Goal: Information Seeking & Learning: Learn about a topic

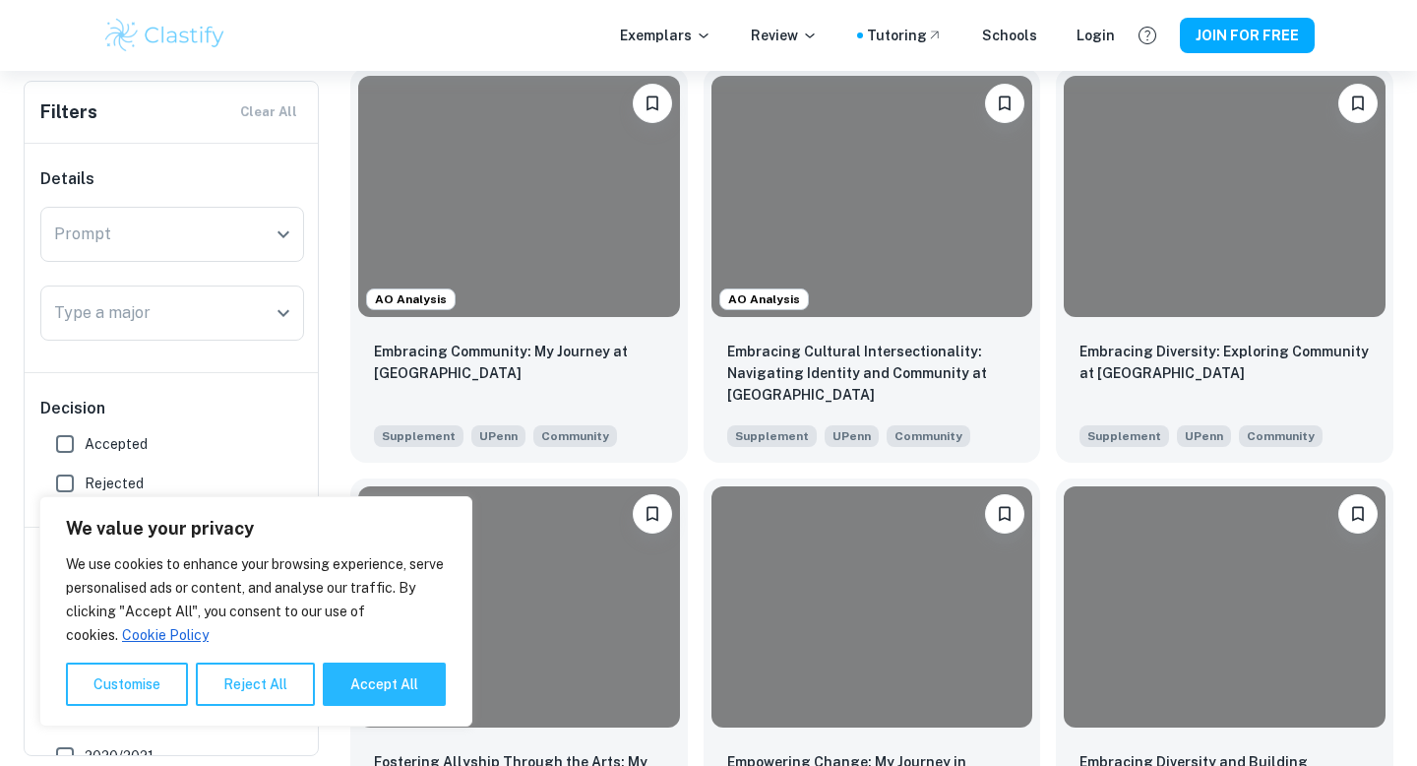
scroll to position [481, 0]
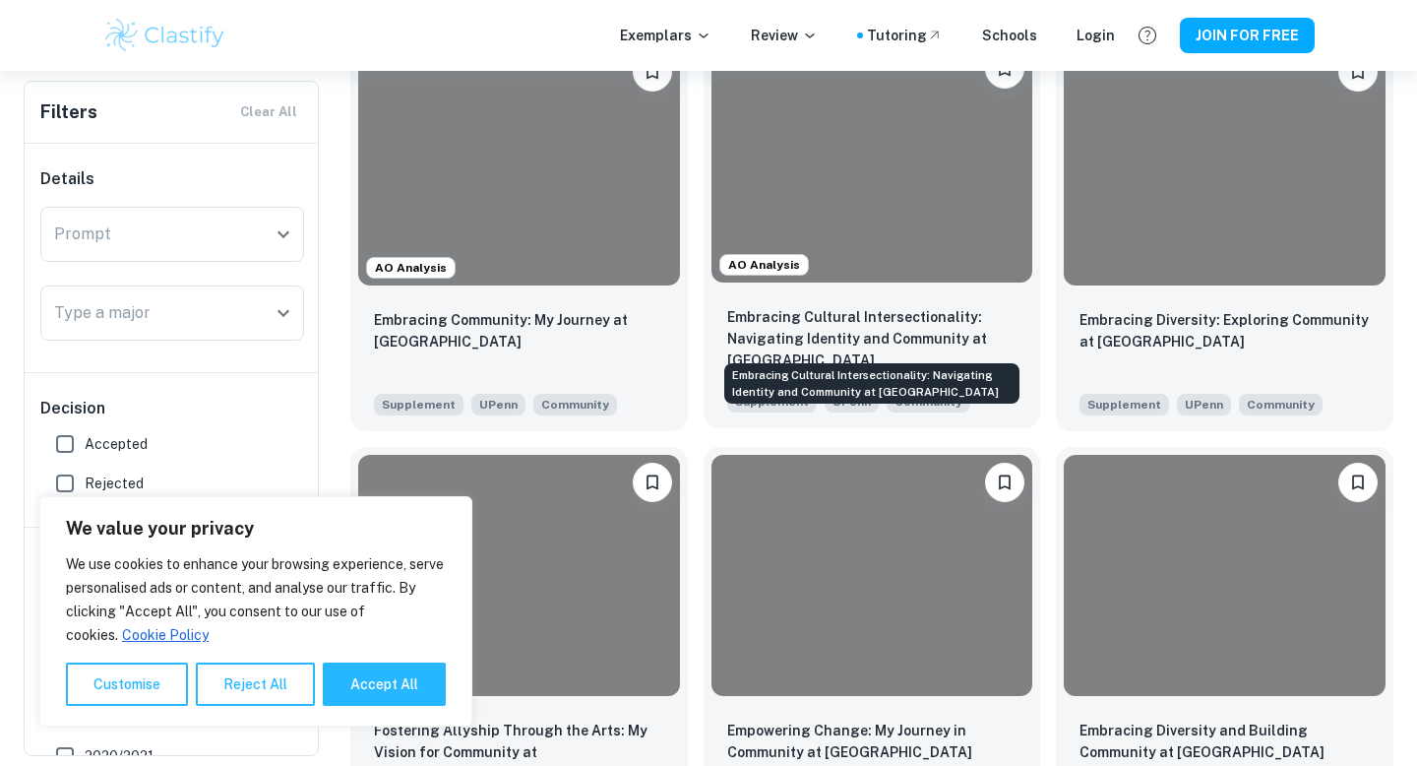
click at [843, 334] on p "Embracing Cultural Intersectionality: Navigating Identity and Community at [GEO…" at bounding box center [872, 338] width 290 height 65
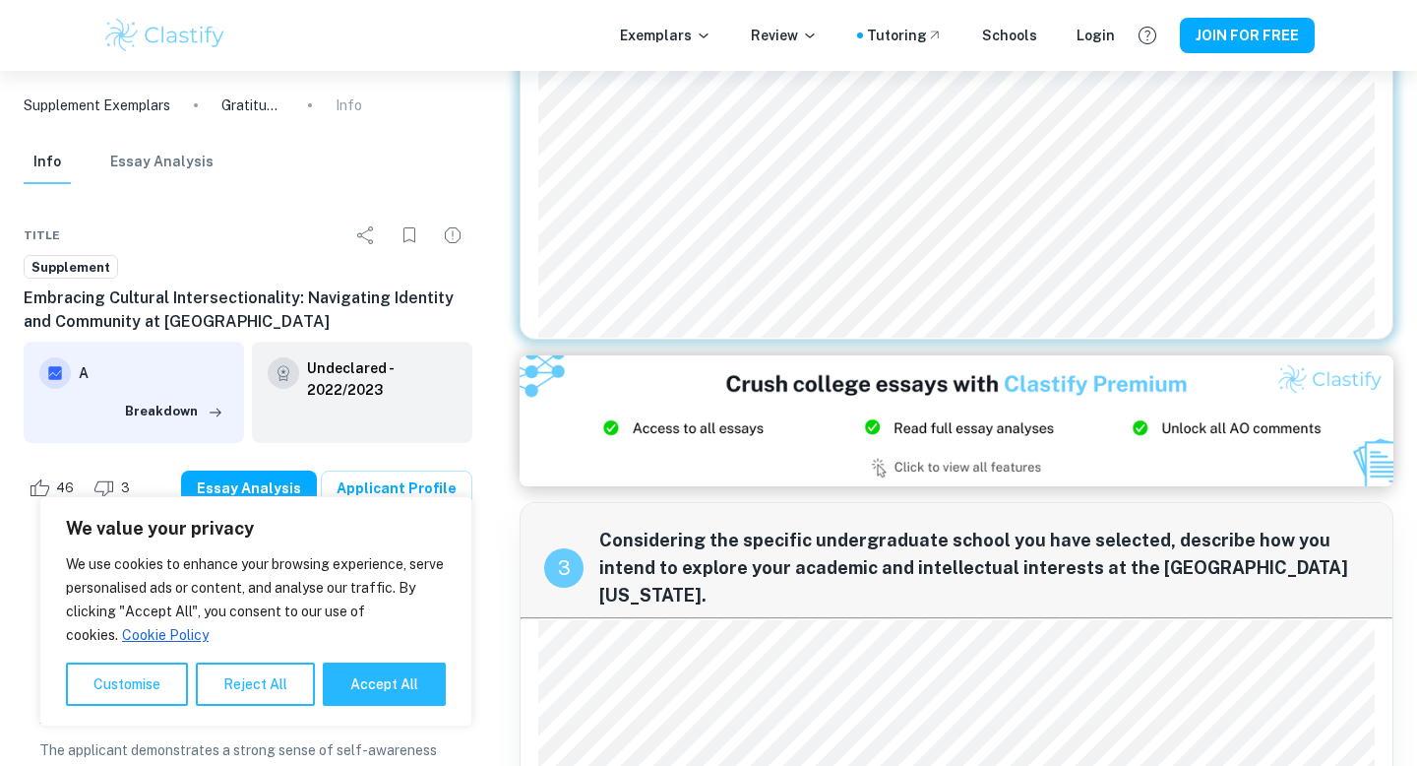
scroll to position [994, 0]
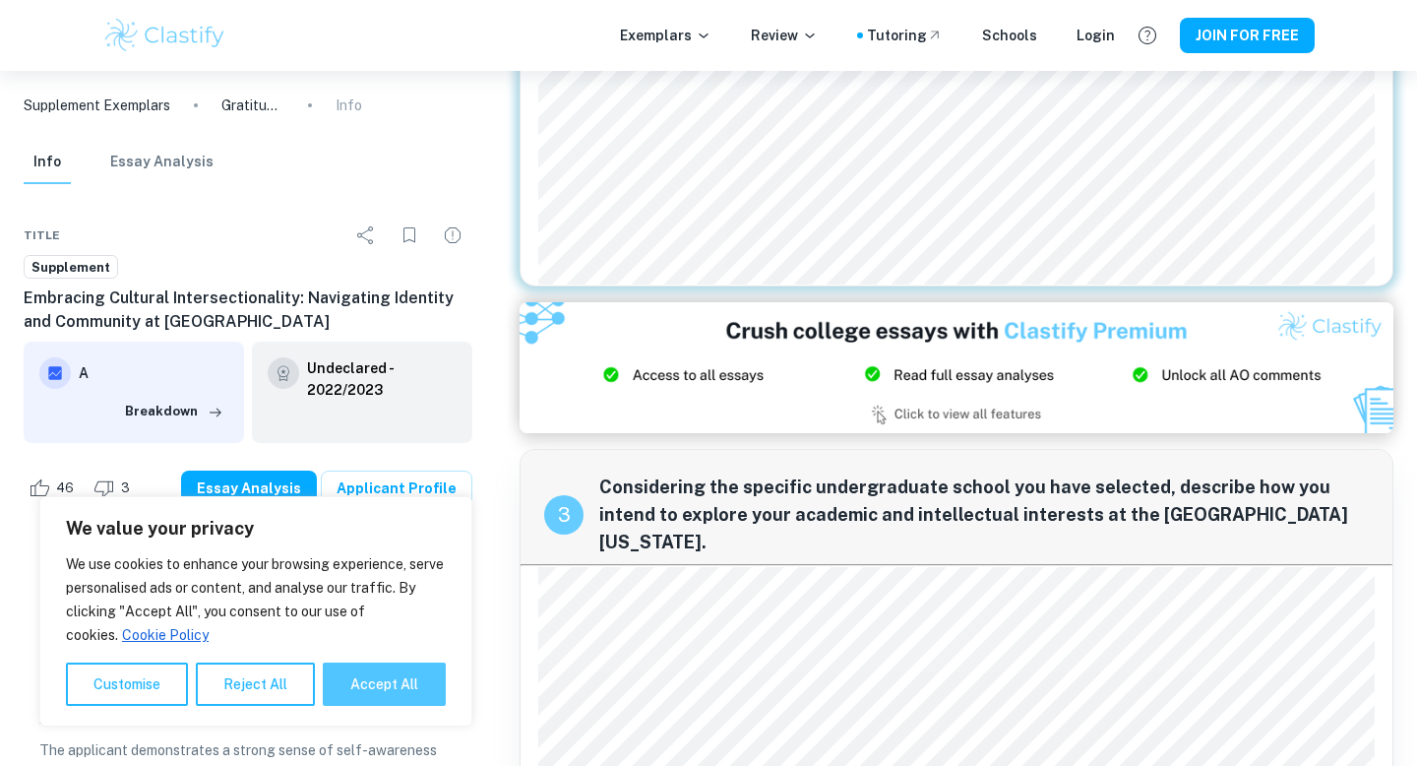
click at [372, 678] on button "Accept All" at bounding box center [384, 683] width 123 height 43
checkbox input "true"
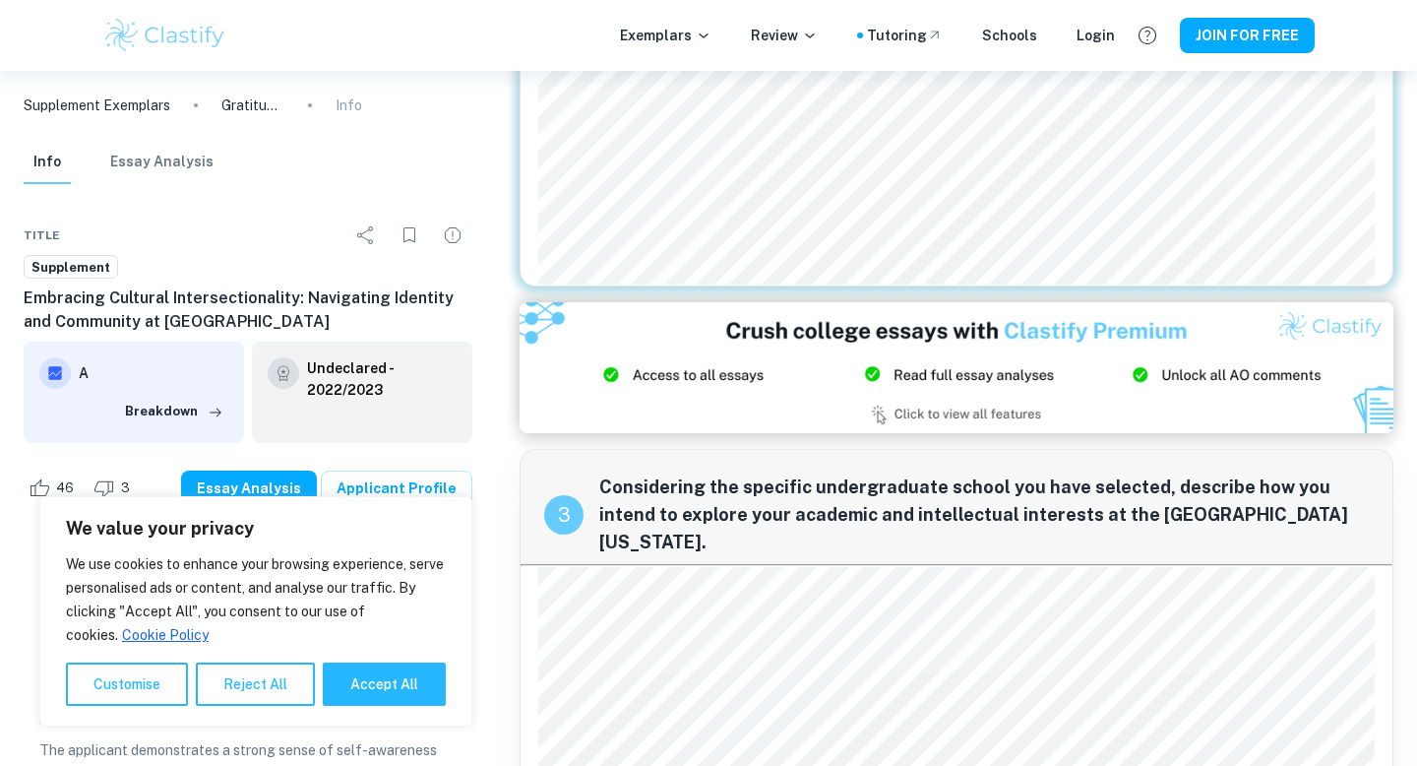
checkbox input "true"
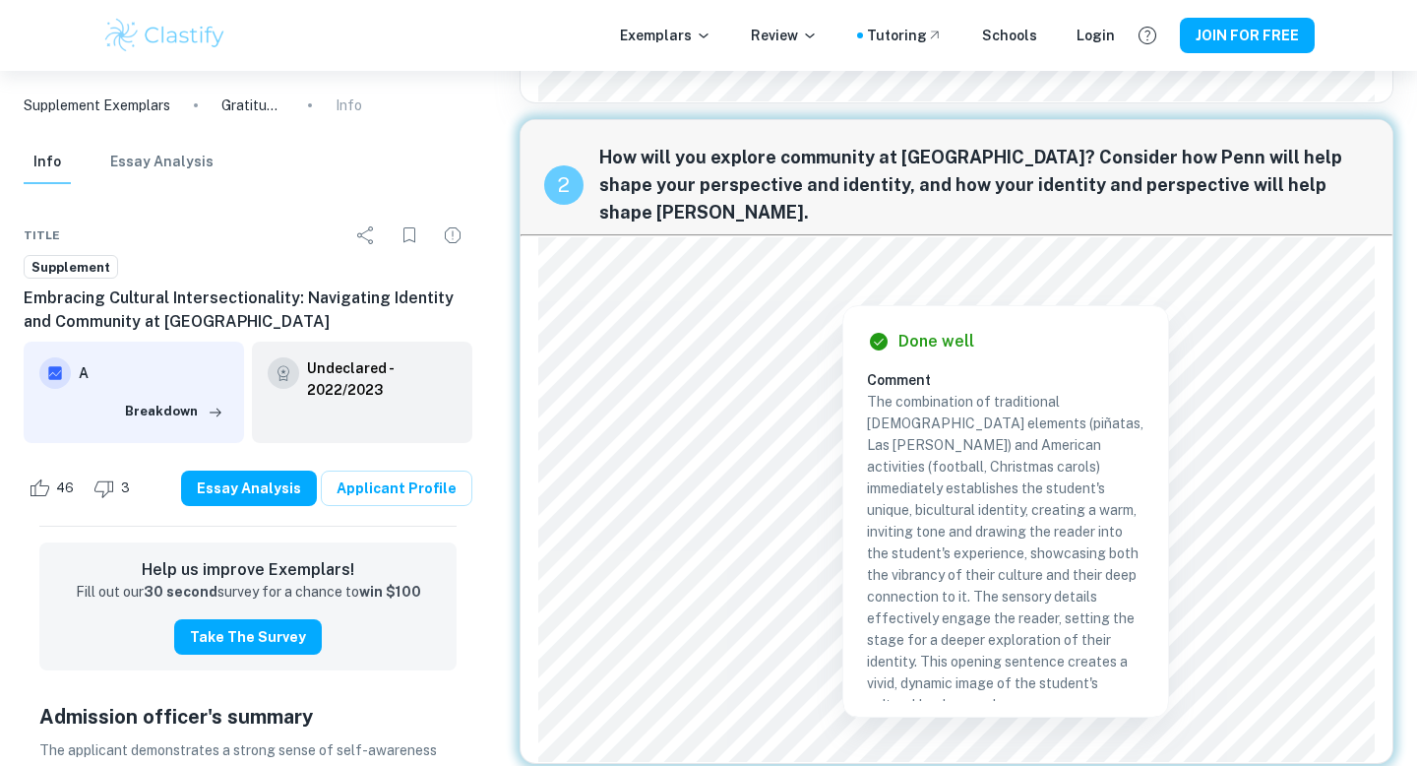
scroll to position [528, 0]
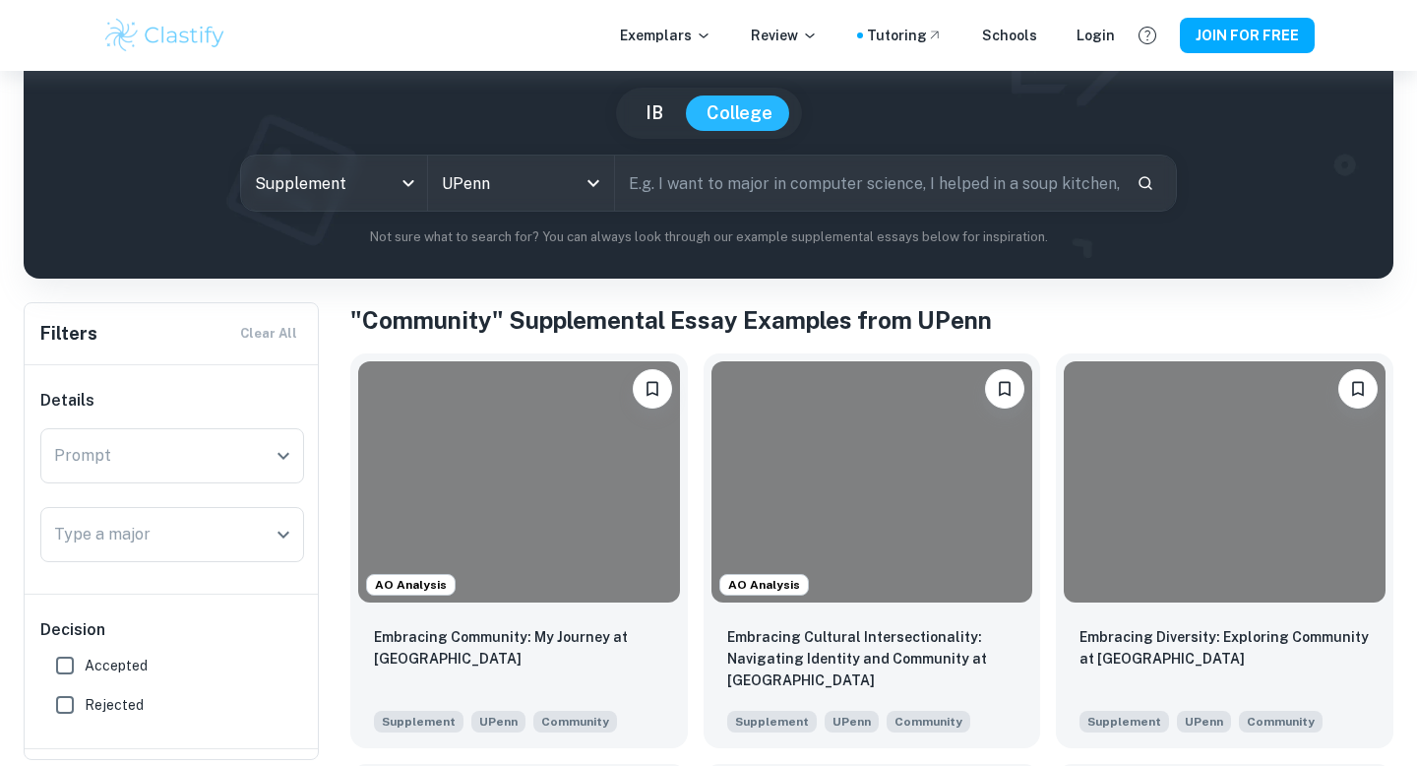
scroll to position [166, 0]
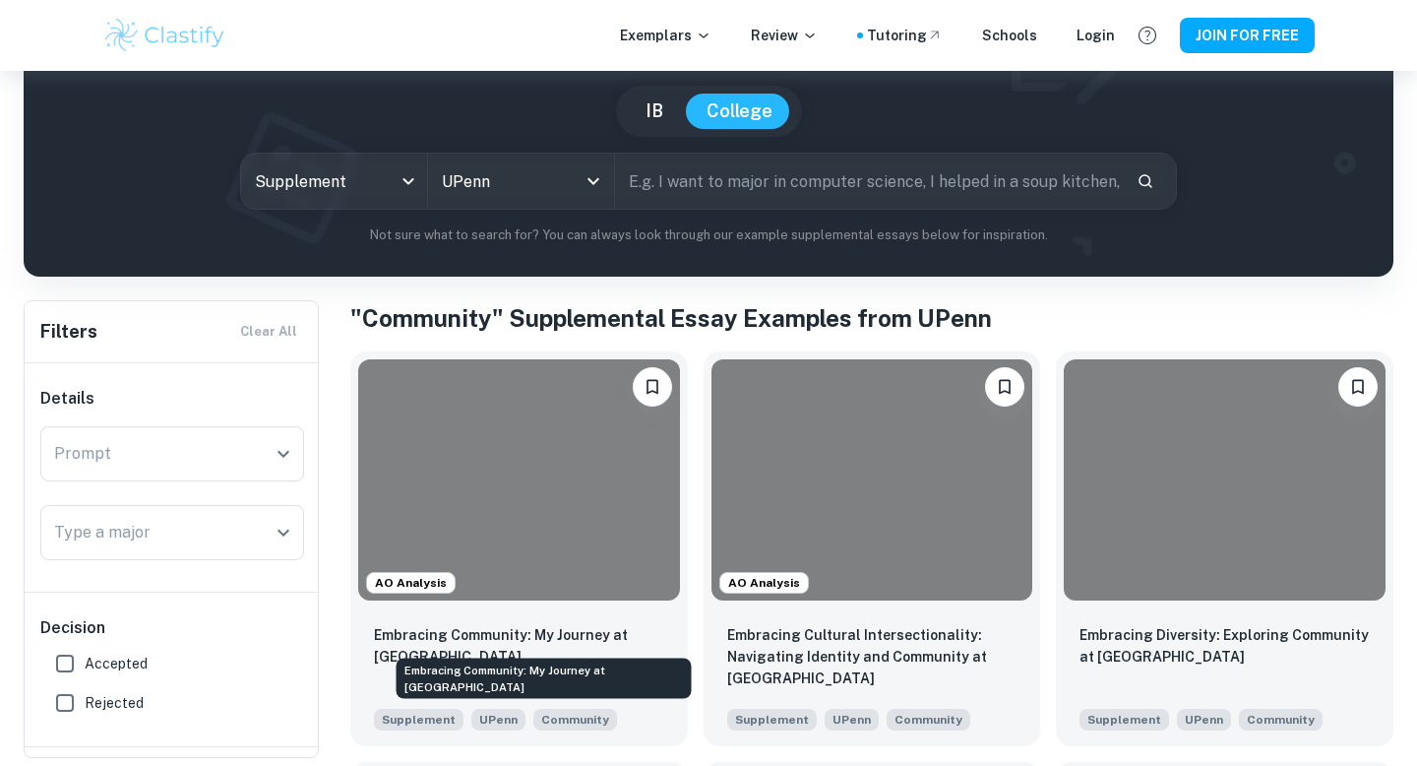
click at [578, 646] on div "Embracing Community: My Journey at [GEOGRAPHIC_DATA]" at bounding box center [544, 673] width 299 height 56
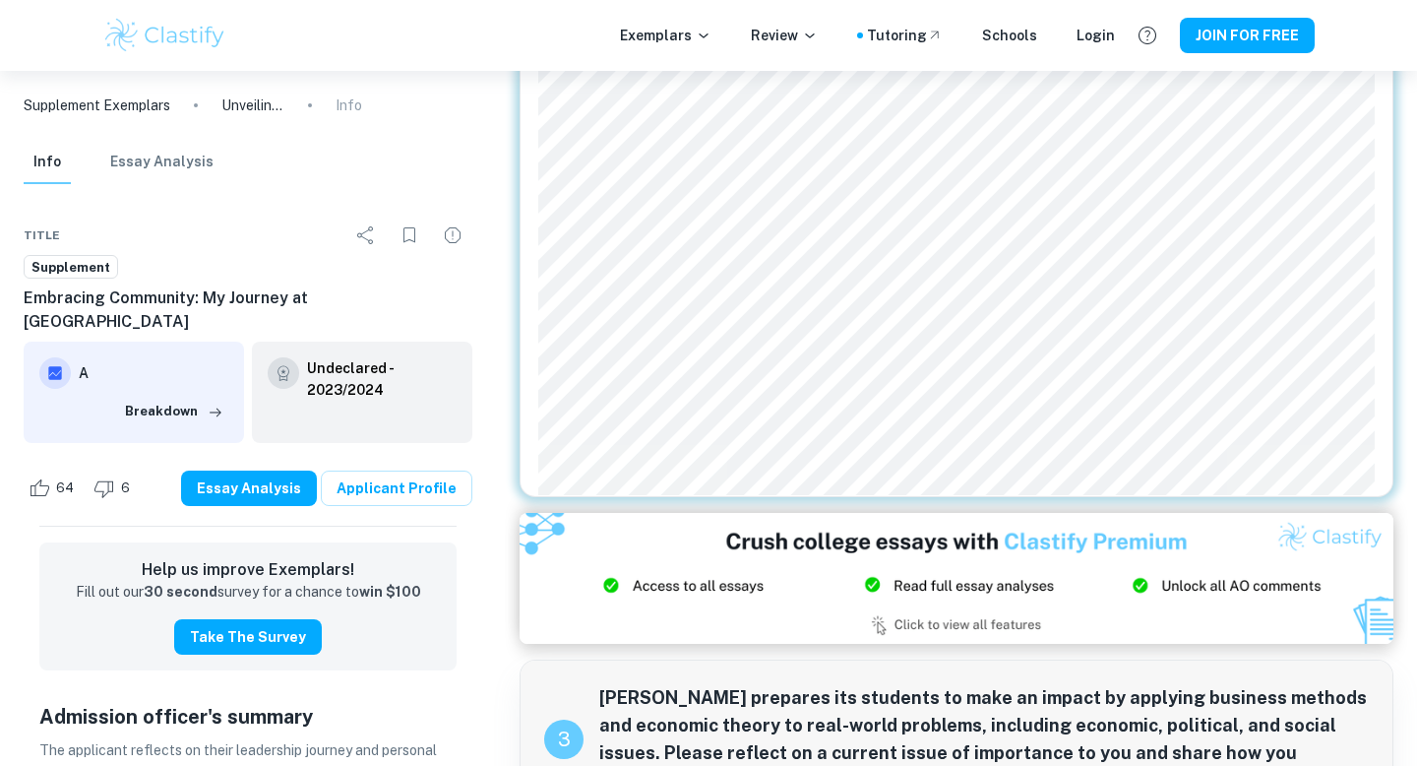
scroll to position [887, 0]
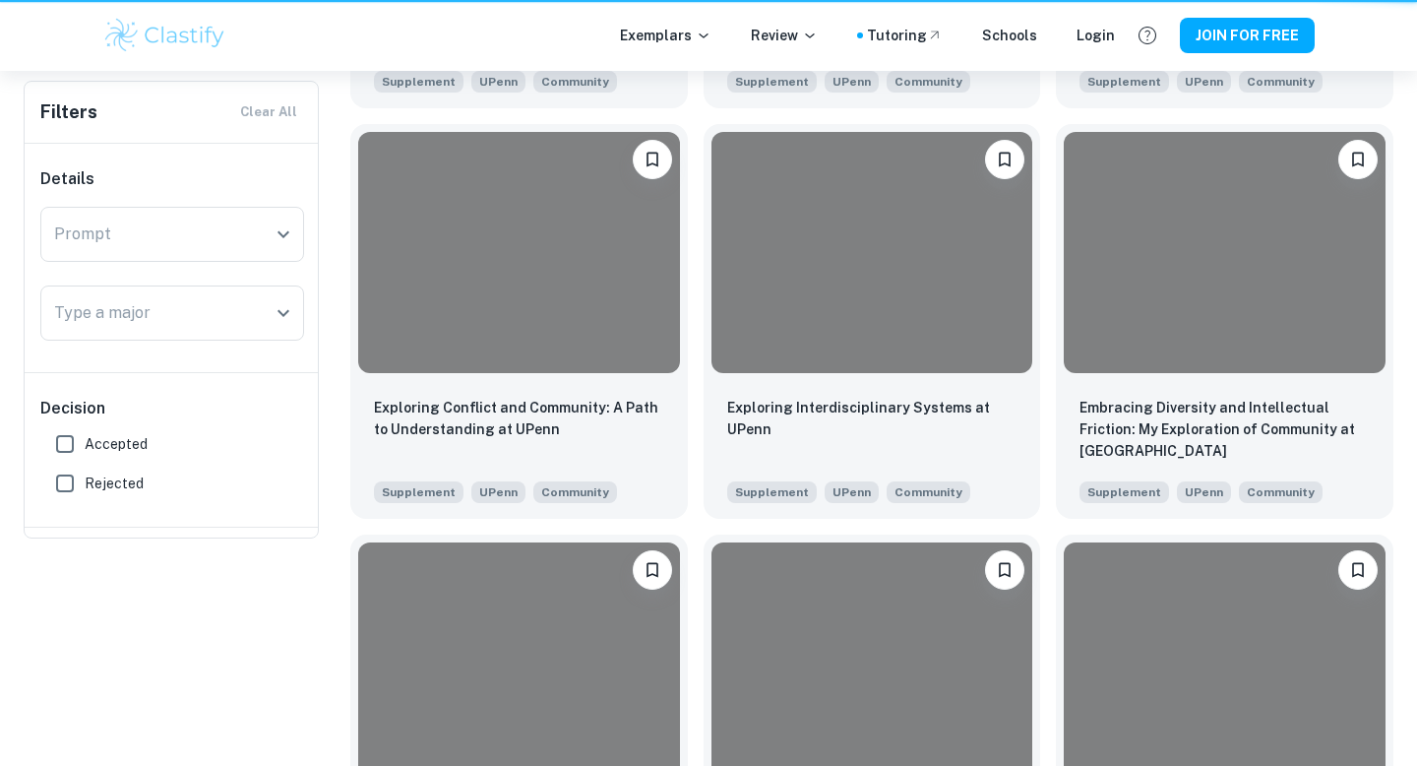
scroll to position [166, 0]
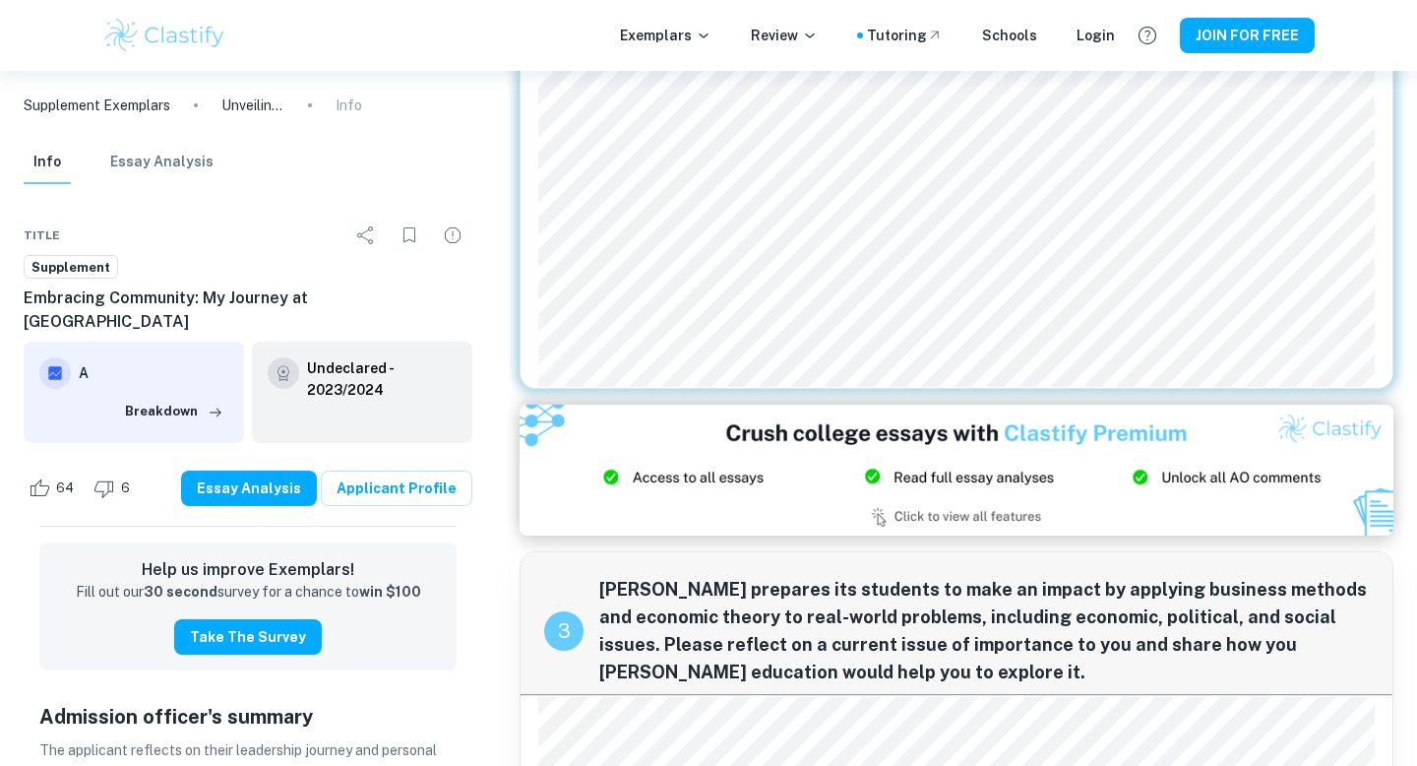
scroll to position [1163, 0]
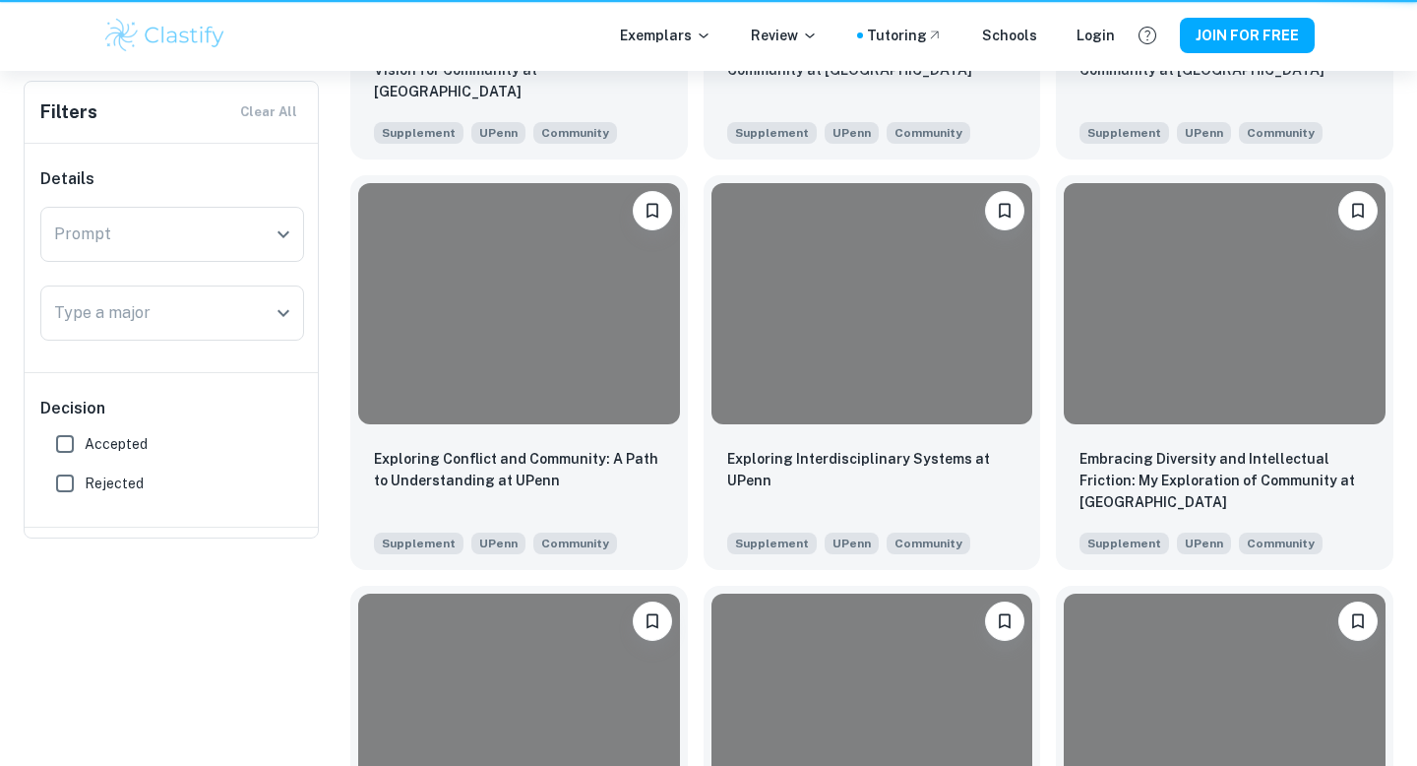
scroll to position [166, 0]
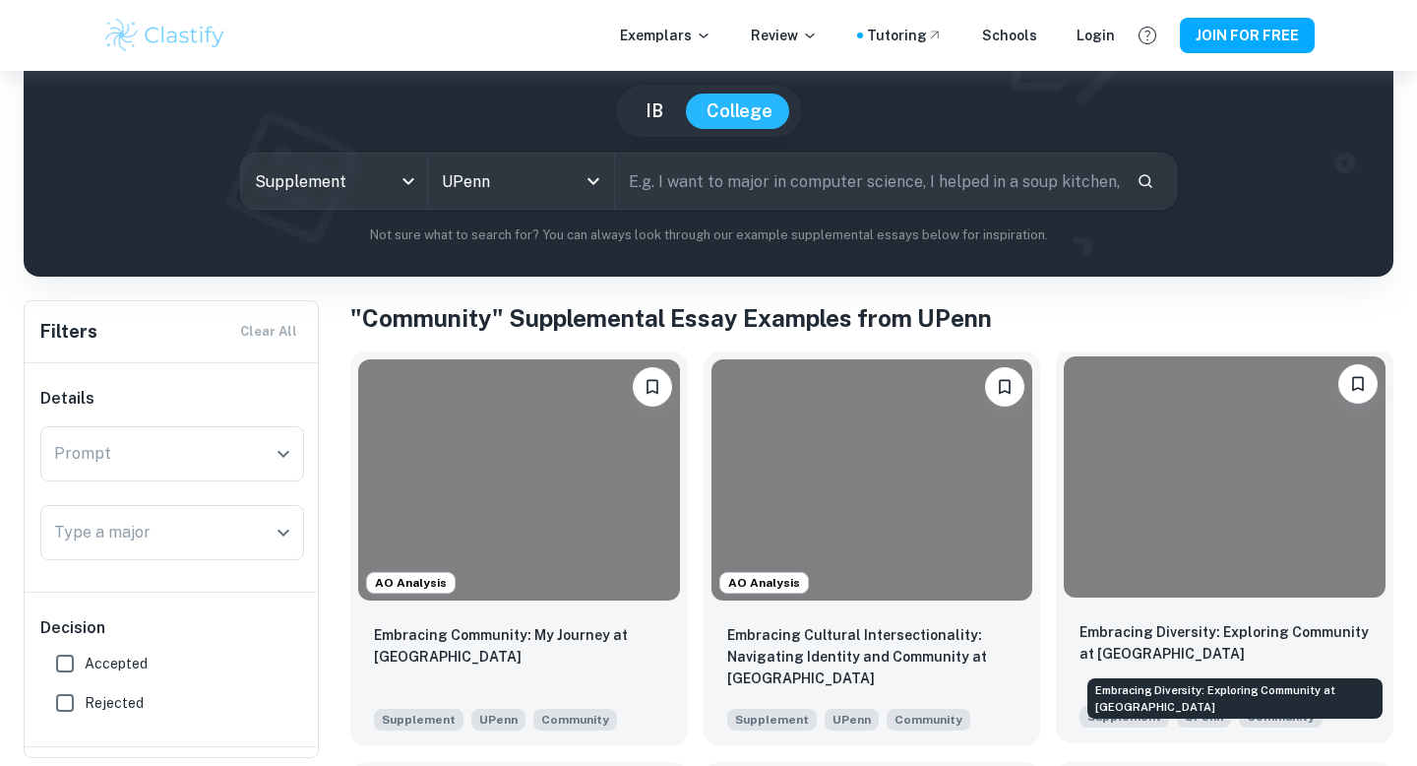
click at [1214, 643] on p "Embracing Diversity: Exploring Community at [GEOGRAPHIC_DATA]" at bounding box center [1225, 642] width 290 height 43
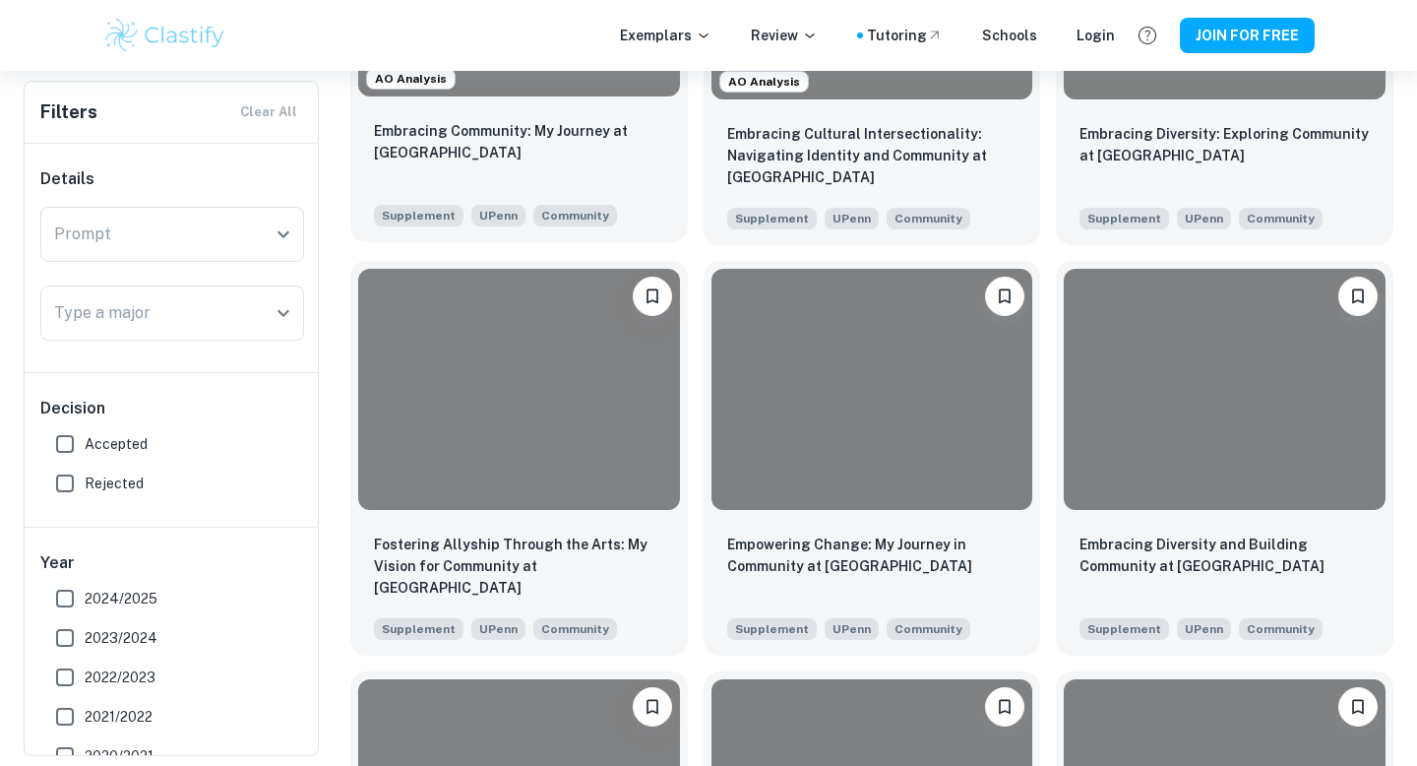
scroll to position [750, 0]
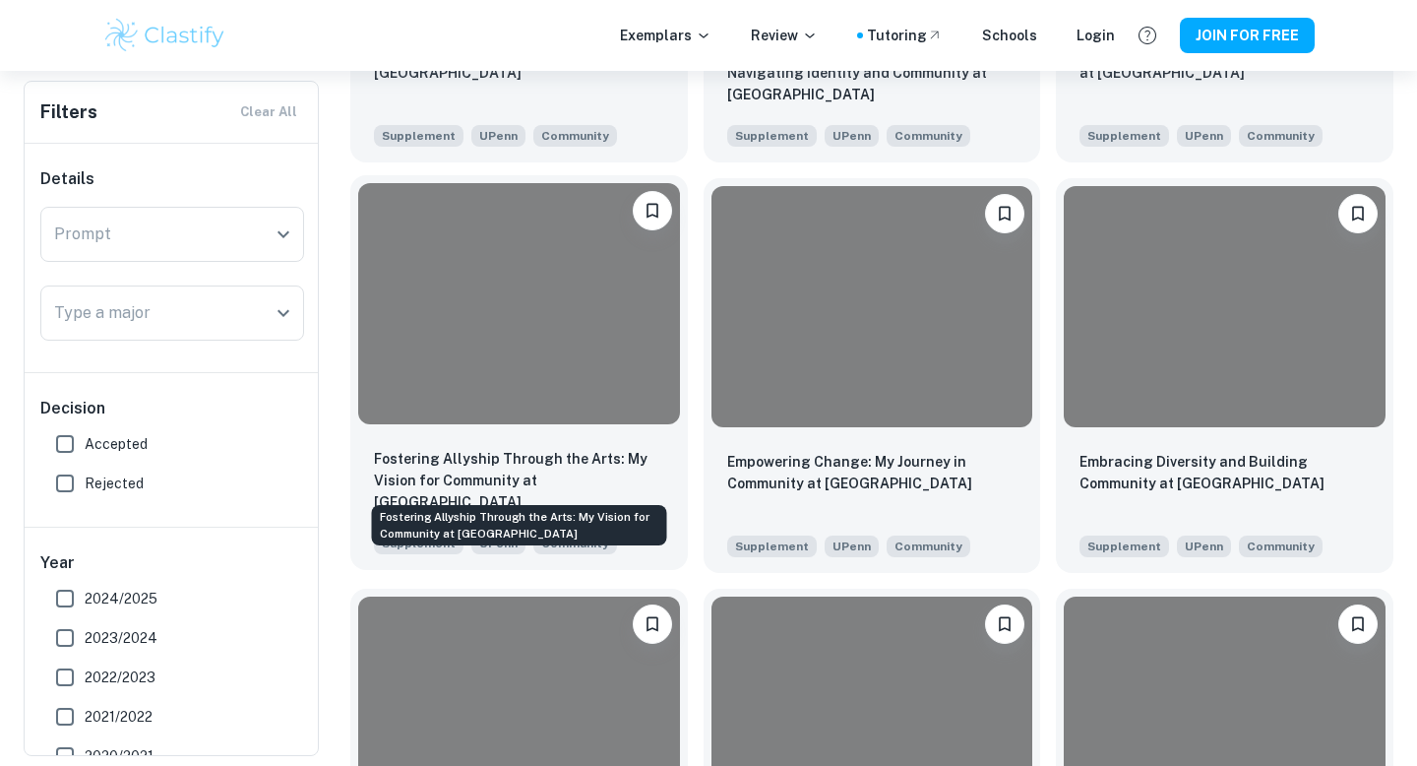
click at [559, 480] on p "Fostering Allyship Through the Arts: My Vision for Community at [GEOGRAPHIC_DAT…" at bounding box center [519, 480] width 290 height 65
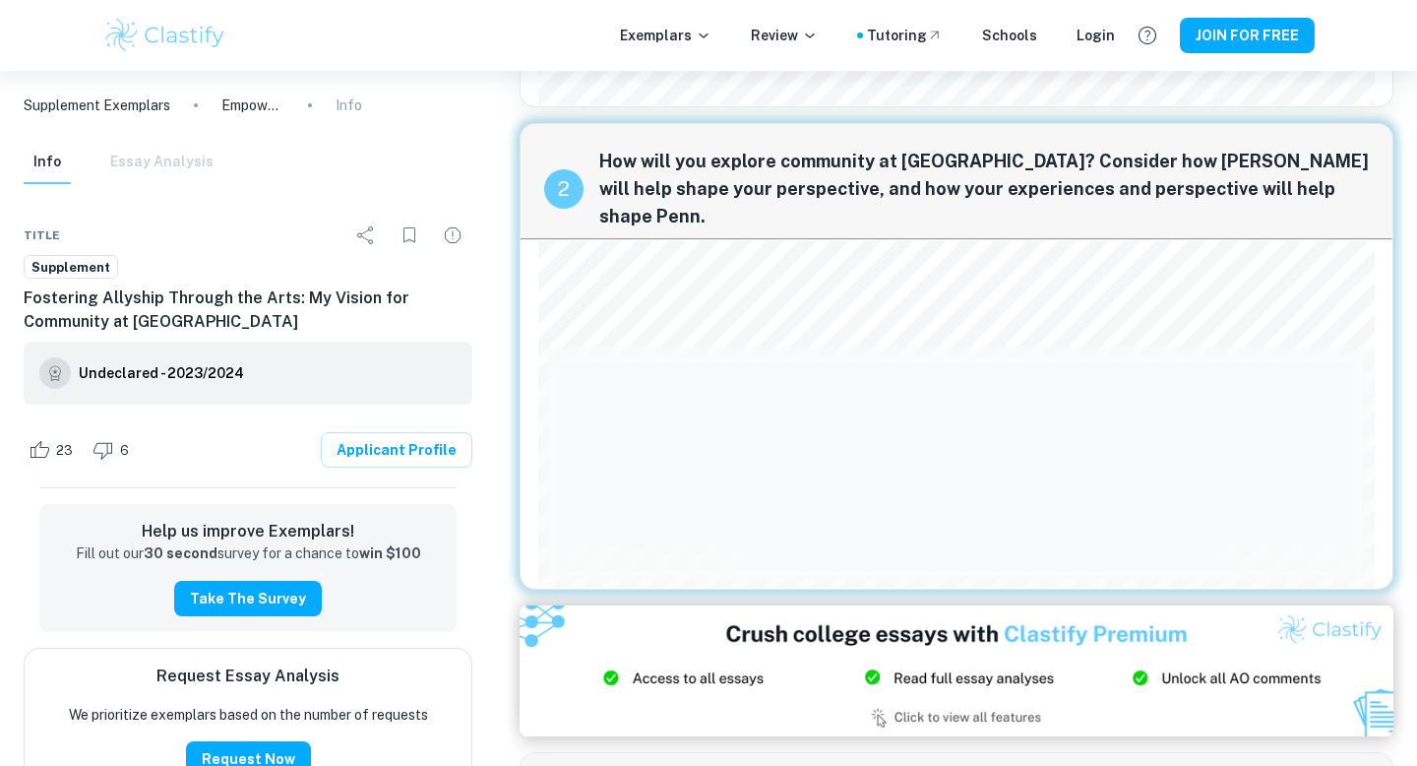
scroll to position [522, 0]
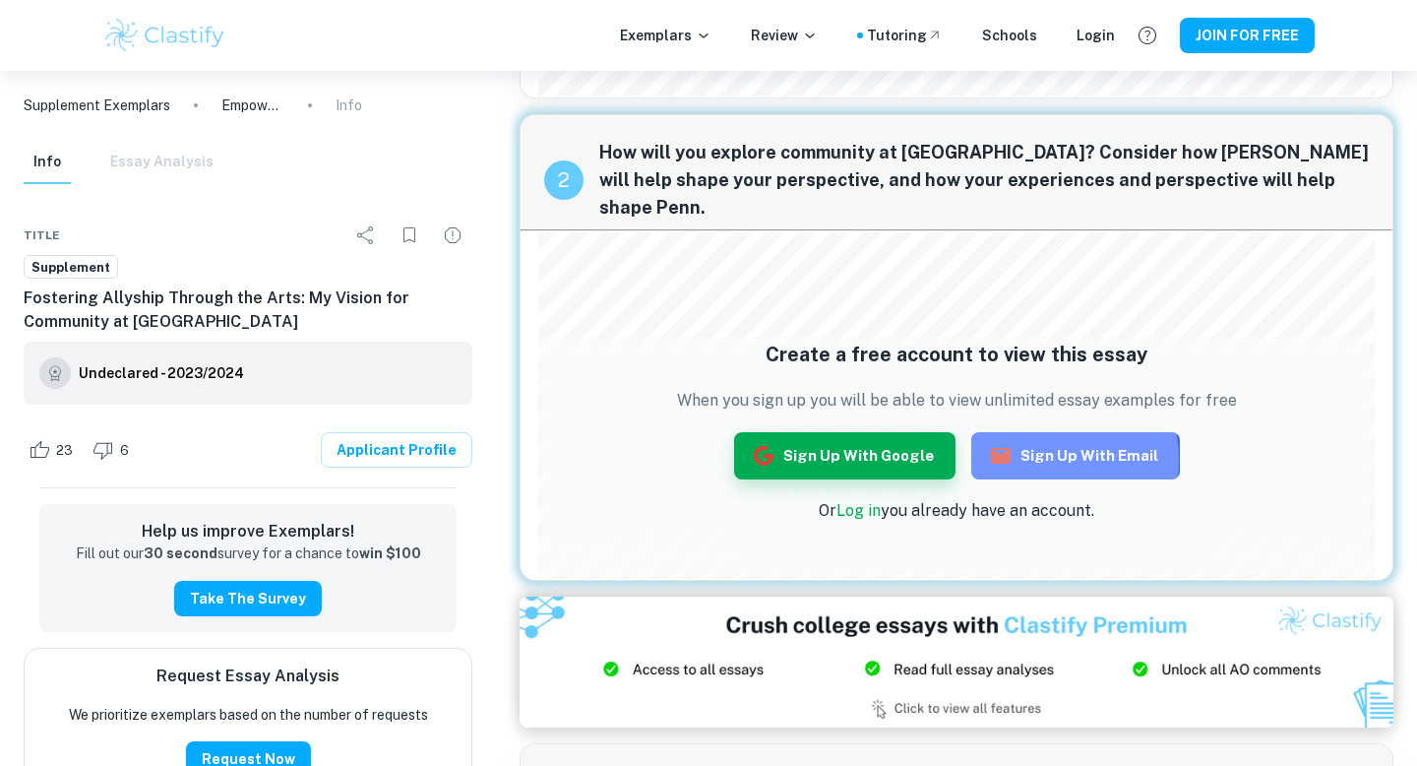
click at [1036, 460] on button "Sign up with Email" at bounding box center [1075, 455] width 209 height 47
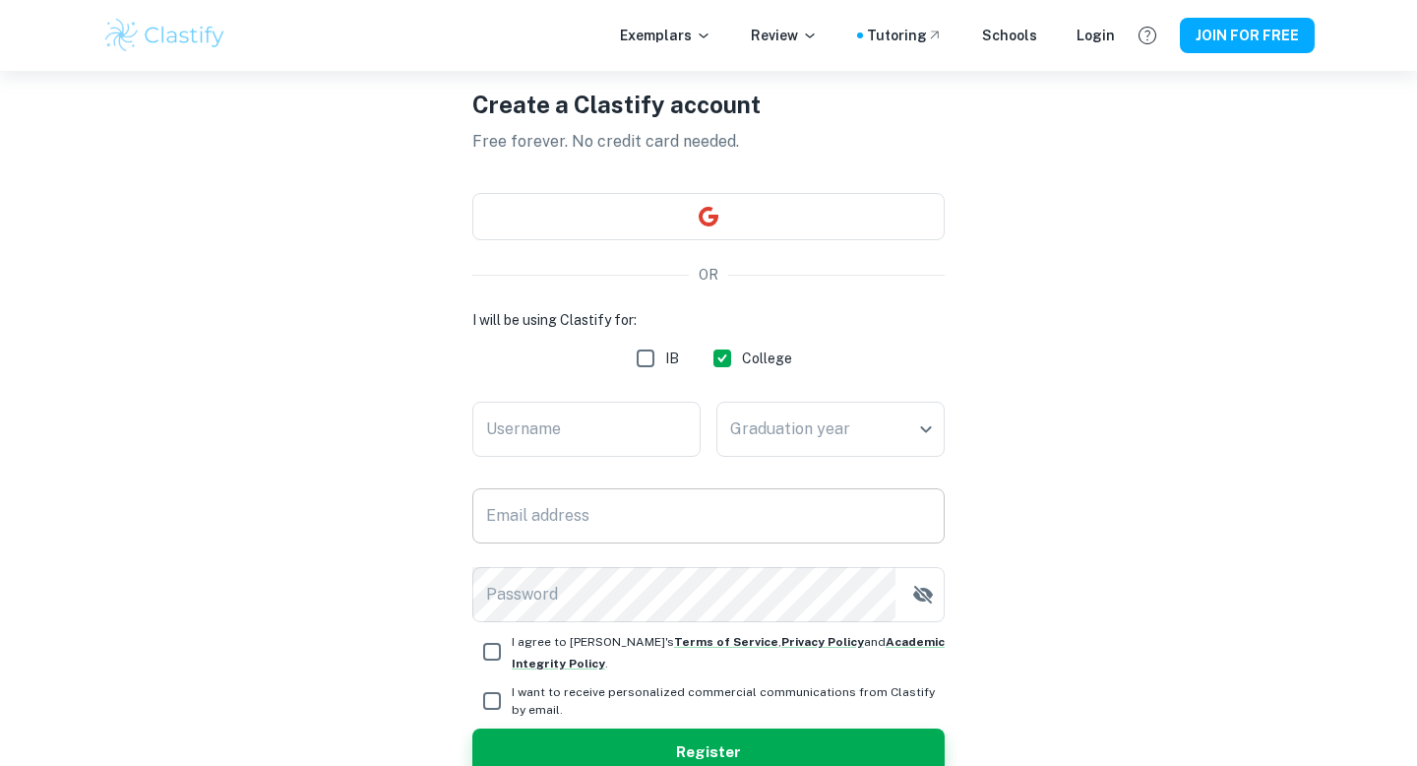
scroll to position [103, 0]
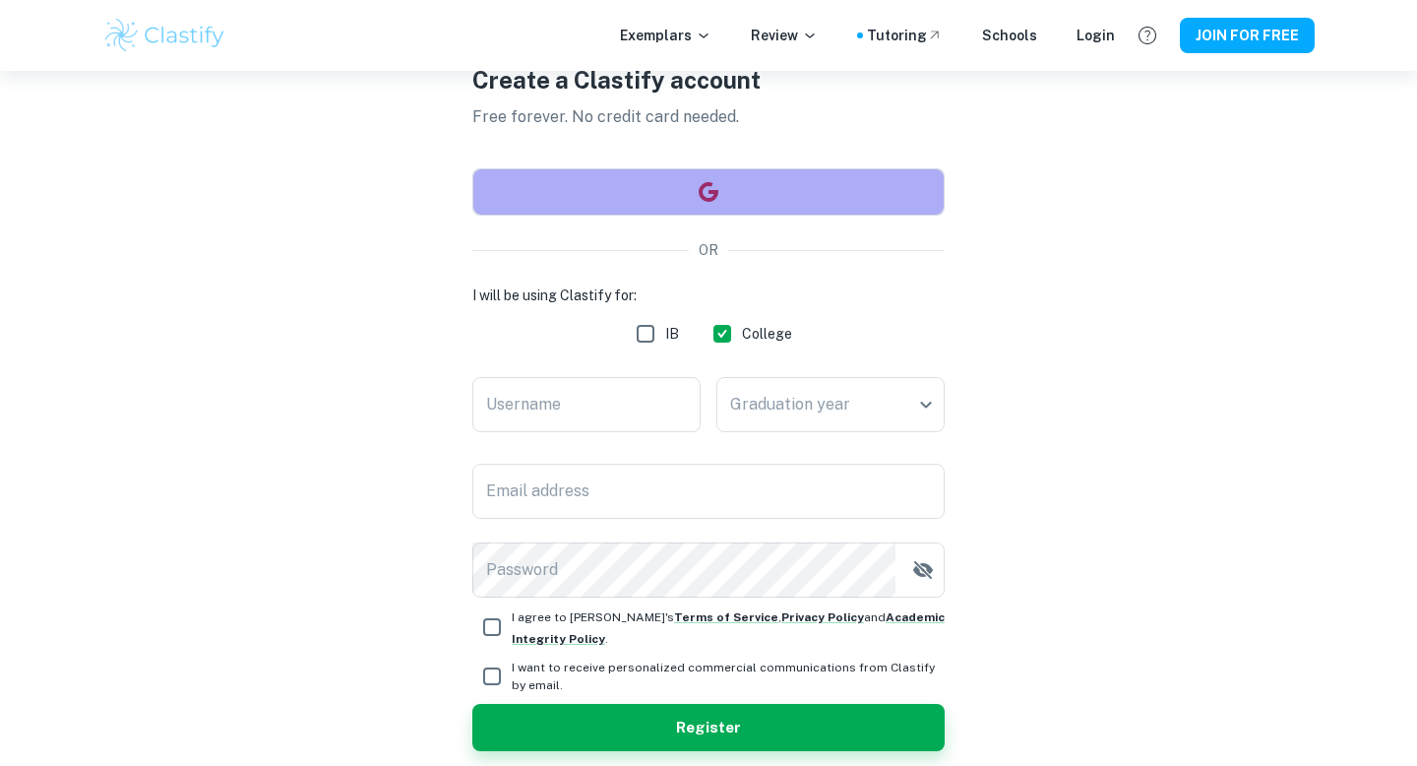
click at [742, 192] on button "button" at bounding box center [708, 191] width 472 height 47
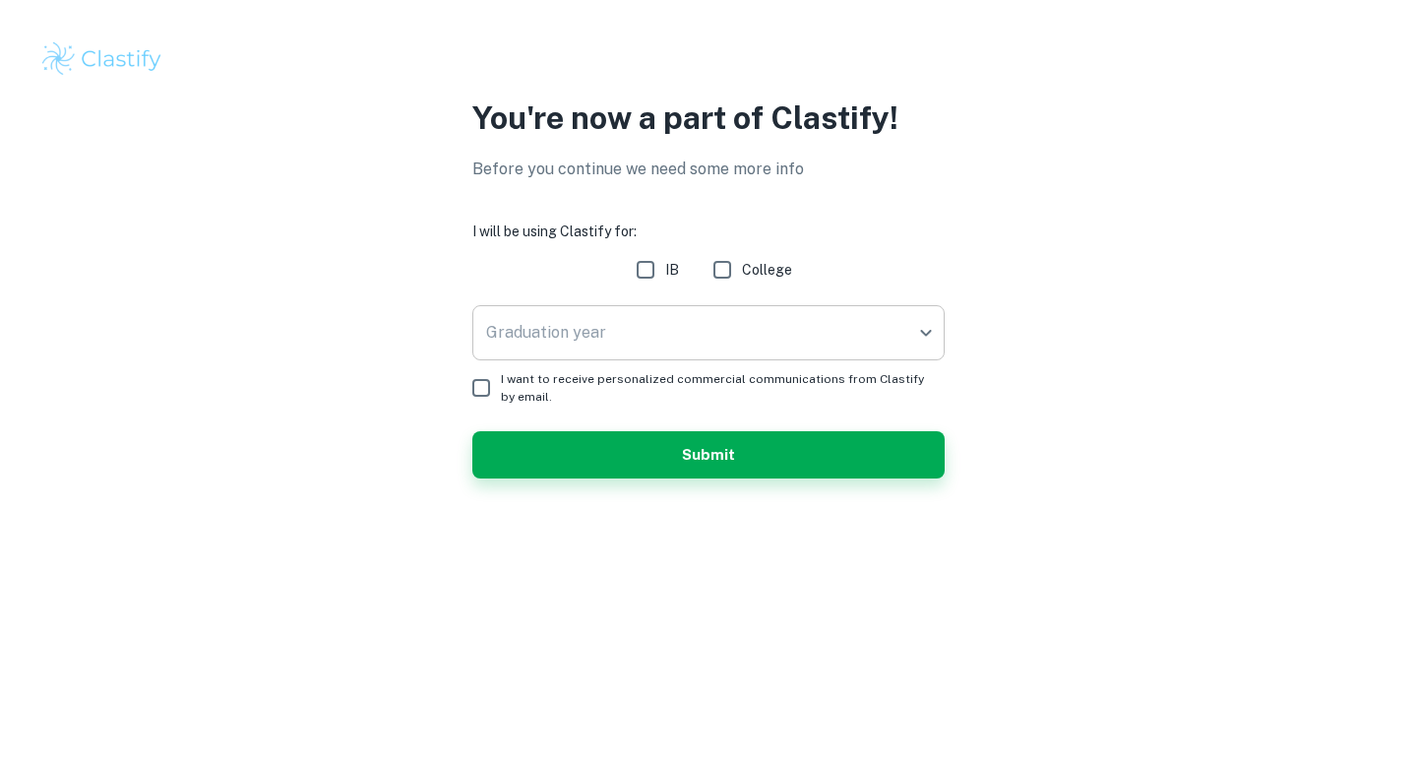
click at [700, 308] on body "We value your privacy We use cookies to enhance your browsing experience, serve…" at bounding box center [708, 383] width 1417 height 766
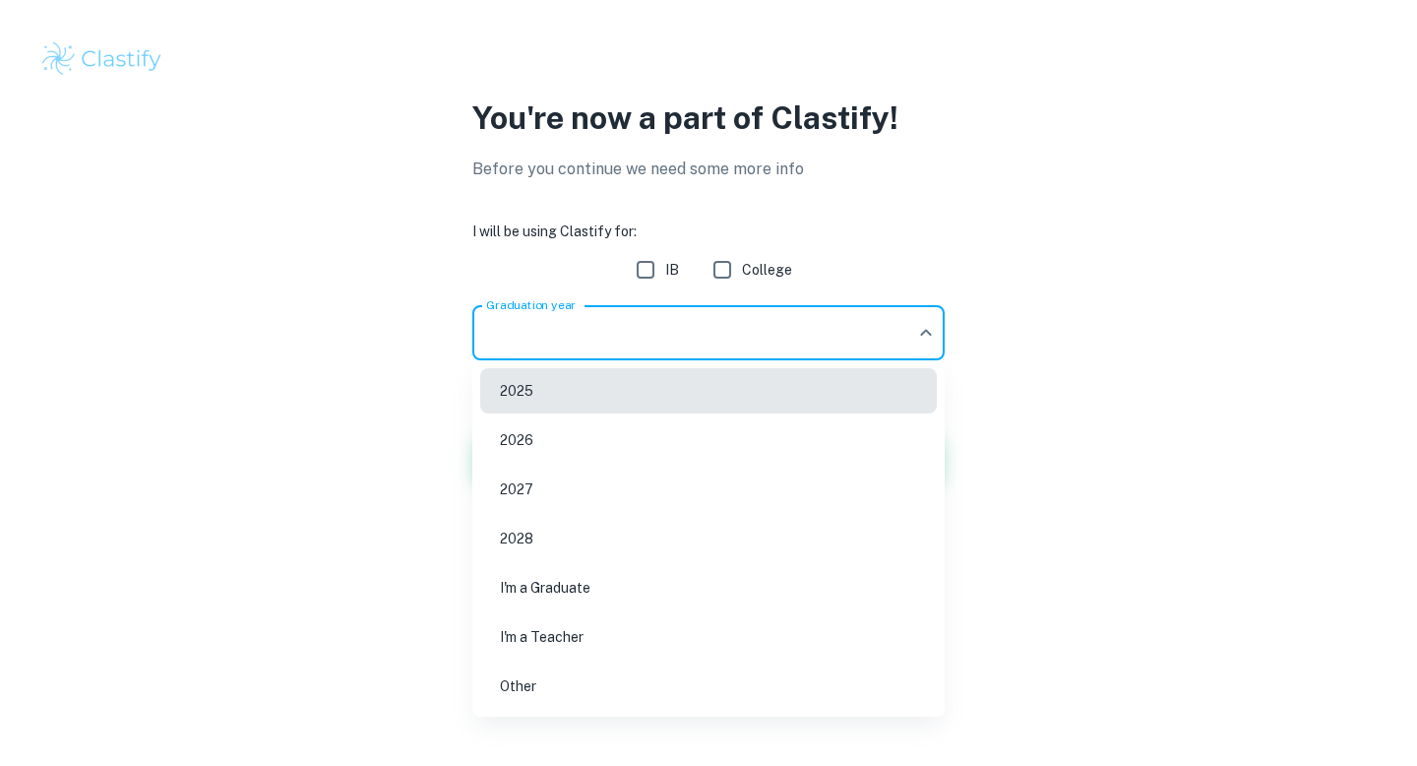
click at [680, 427] on li "2026" at bounding box center [708, 439] width 457 height 45
type input "2026"
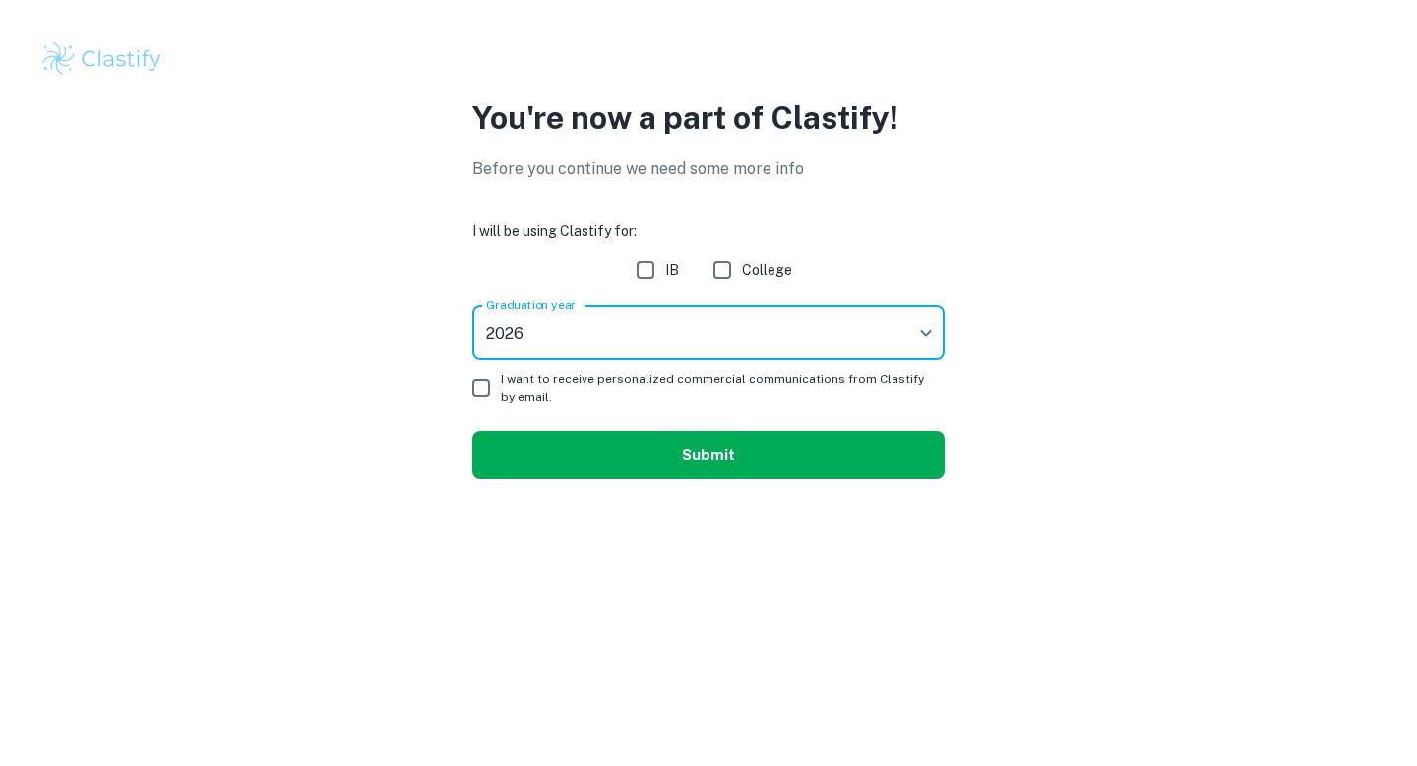
click at [637, 444] on button "Submit" at bounding box center [708, 454] width 472 height 47
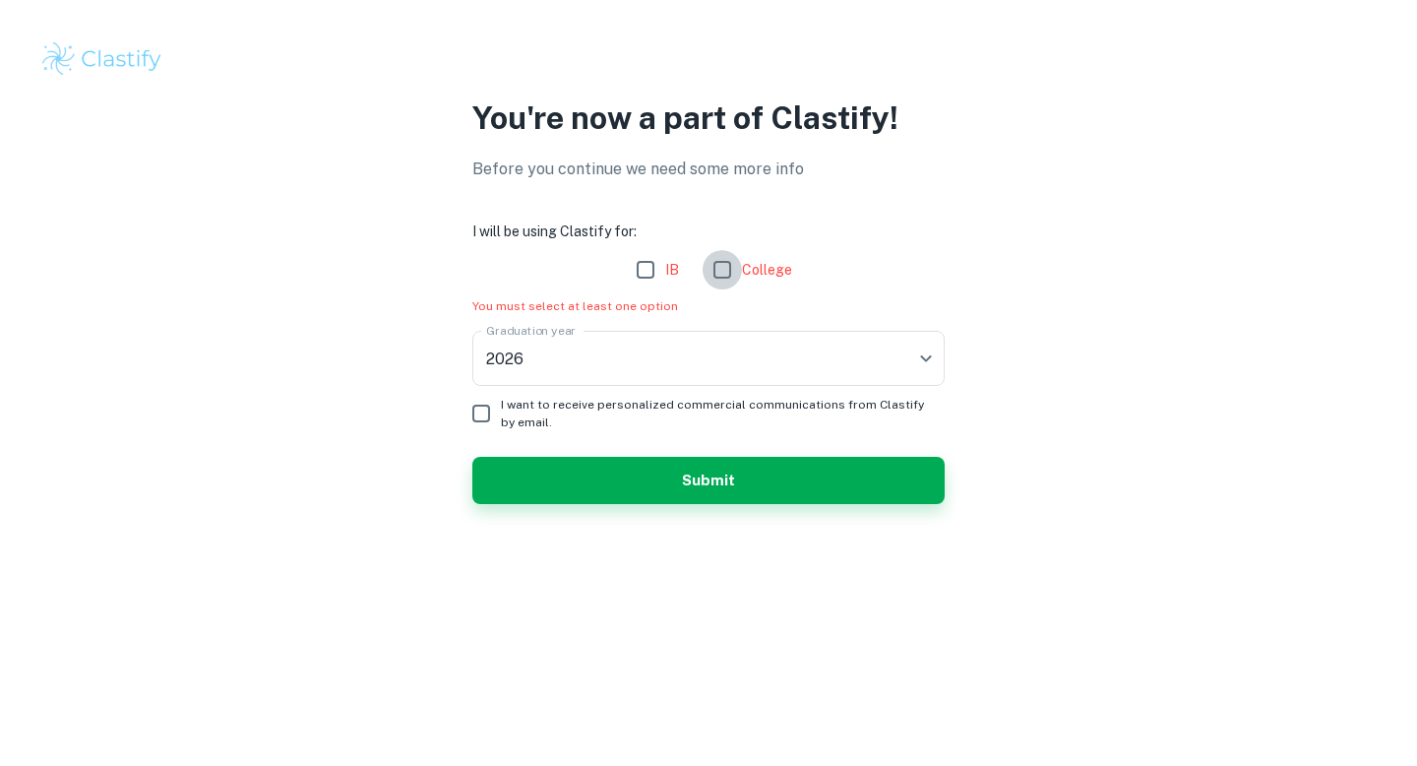
click at [735, 264] on input "College" at bounding box center [722, 269] width 39 height 39
checkbox input "true"
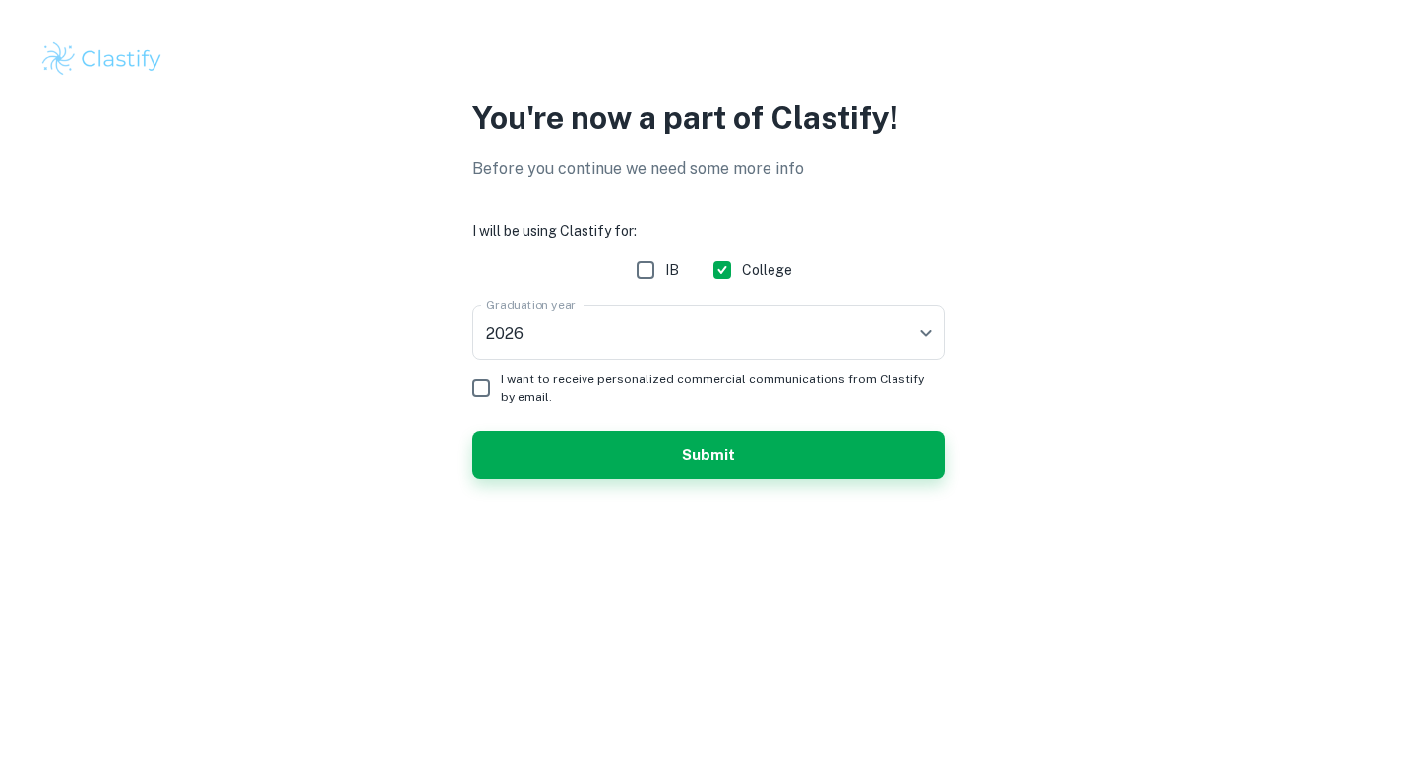
click at [725, 418] on form "I will be using Clastify for: IB College Graduation year 2026 2026 Graduation y…" at bounding box center [708, 349] width 472 height 258
click at [724, 452] on button "Submit" at bounding box center [708, 454] width 472 height 47
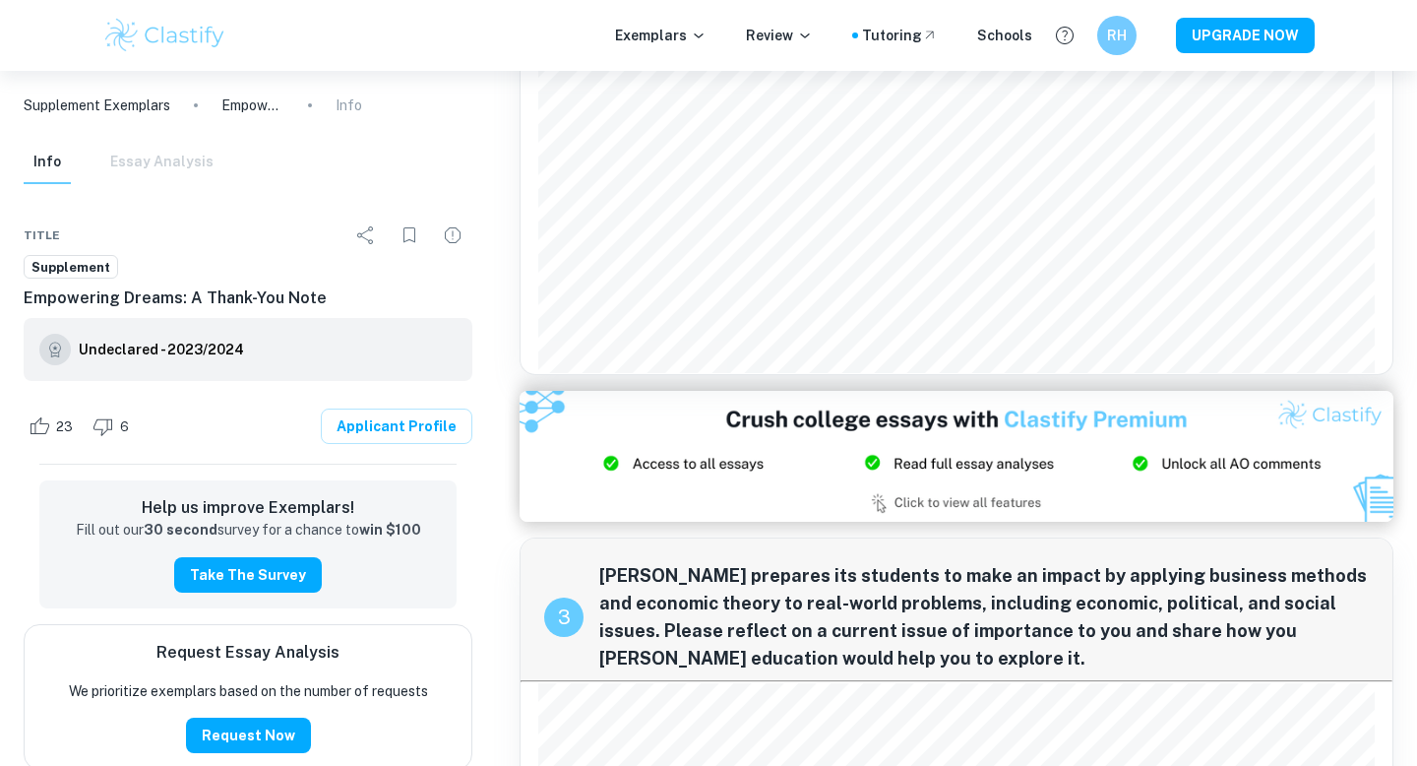
scroll to position [687, 0]
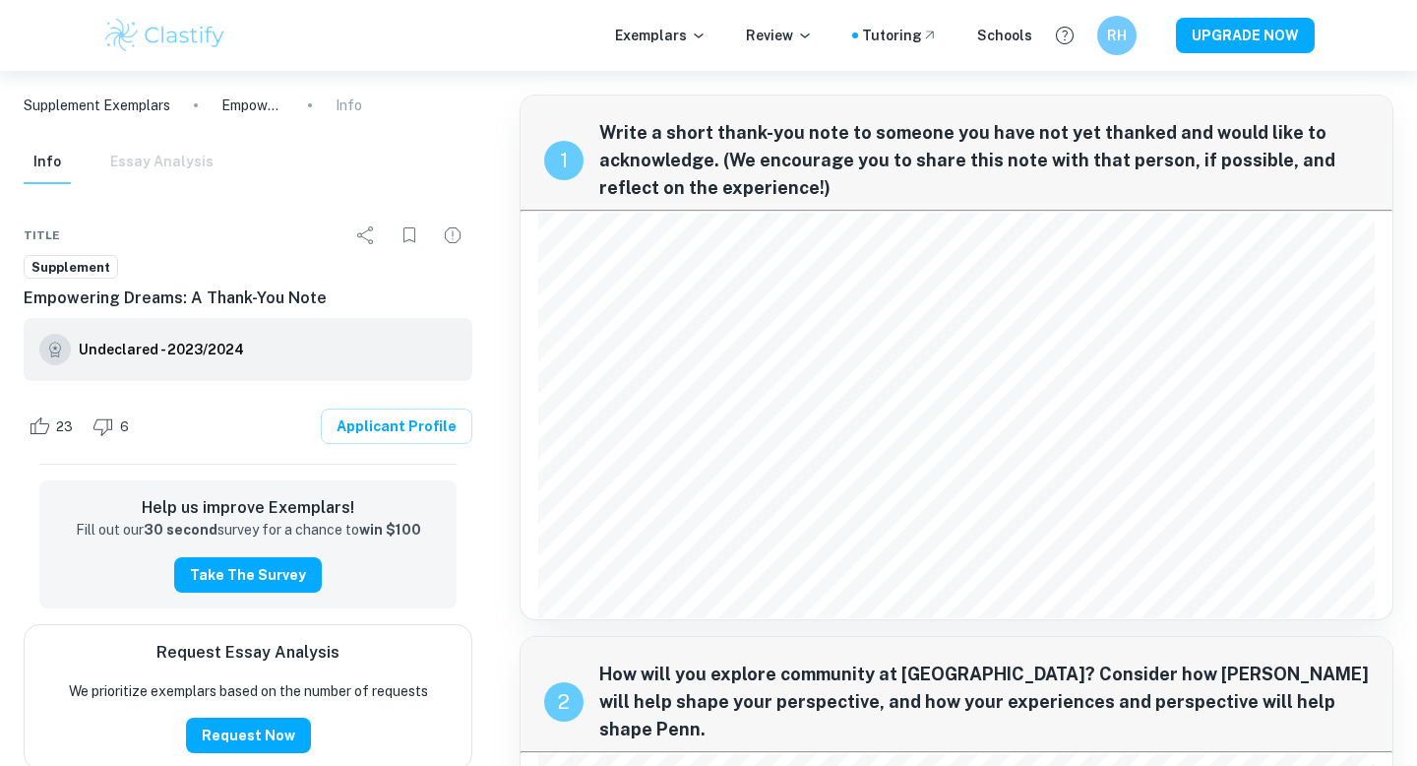
click at [114, 105] on p "Supplement Exemplars" at bounding box center [97, 105] width 147 height 22
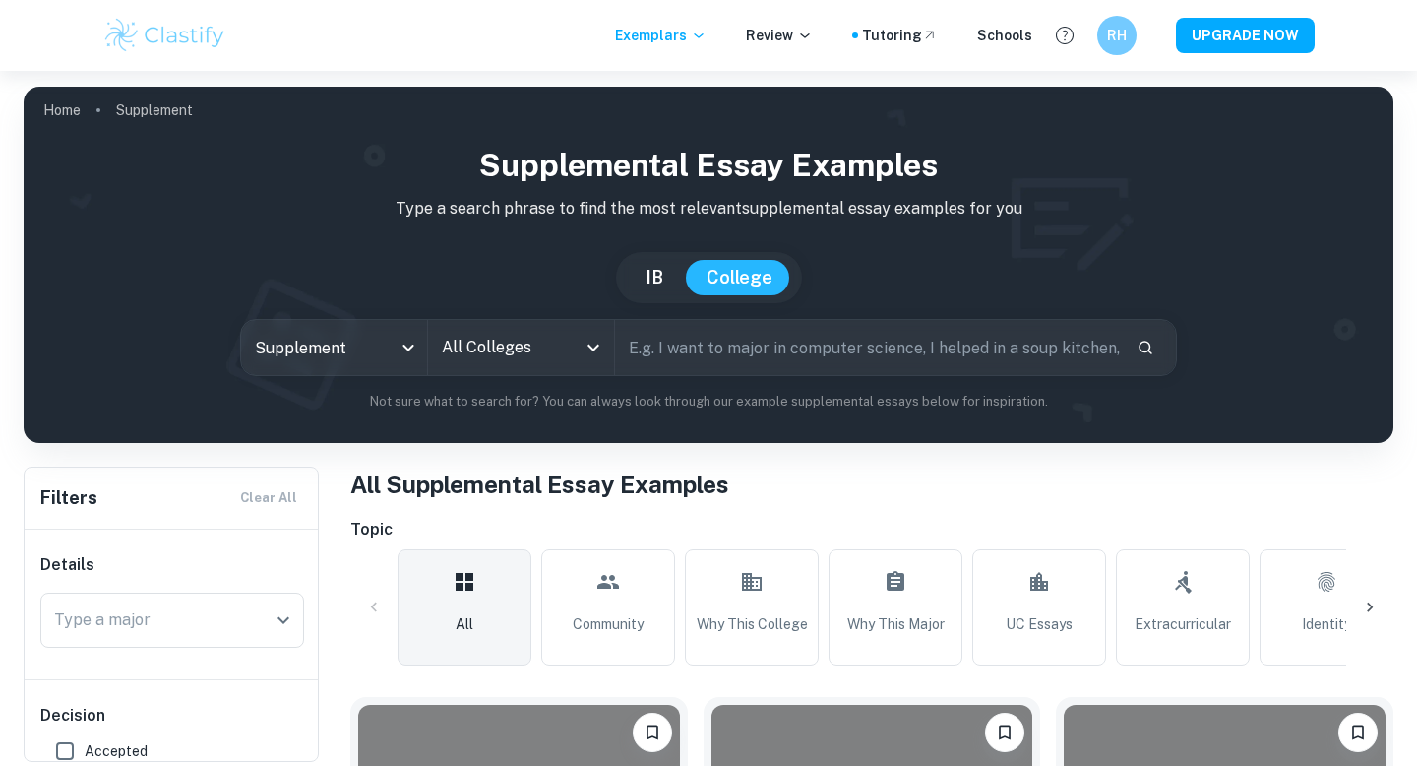
click at [527, 334] on input "All Colleges" at bounding box center [506, 347] width 139 height 37
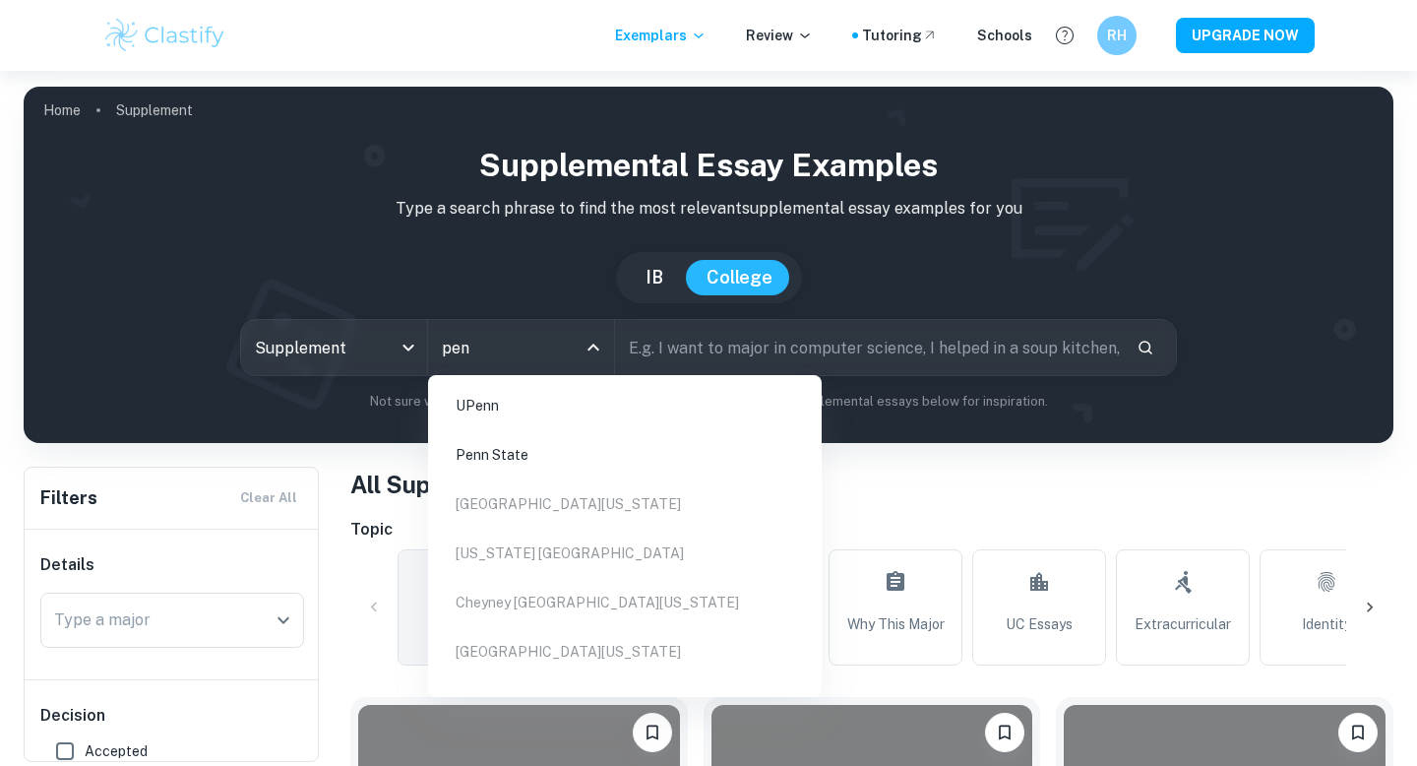
click at [521, 408] on li "UPenn" at bounding box center [625, 405] width 378 height 45
type input "pen"
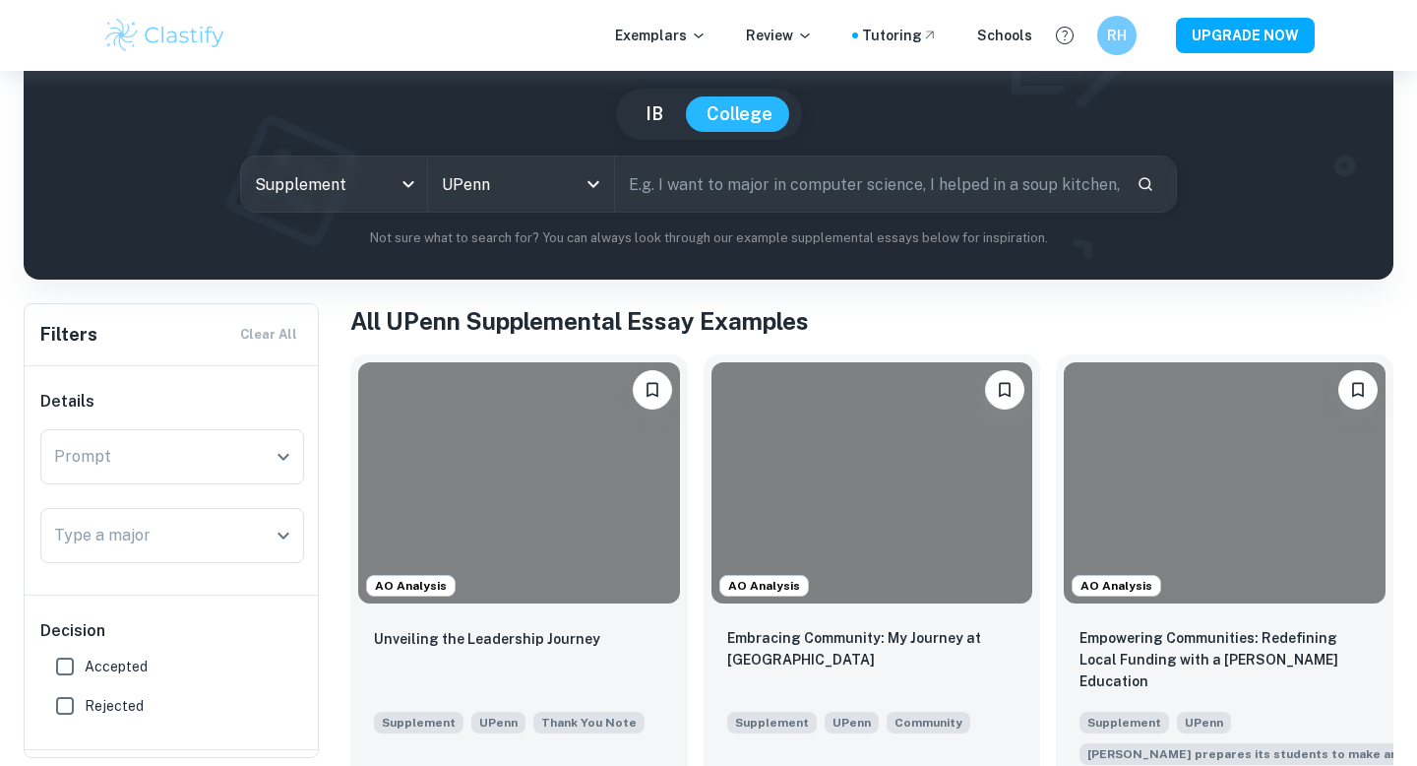
scroll to position [164, 0]
click at [738, 188] on input "text" at bounding box center [868, 182] width 506 height 55
type input "c"
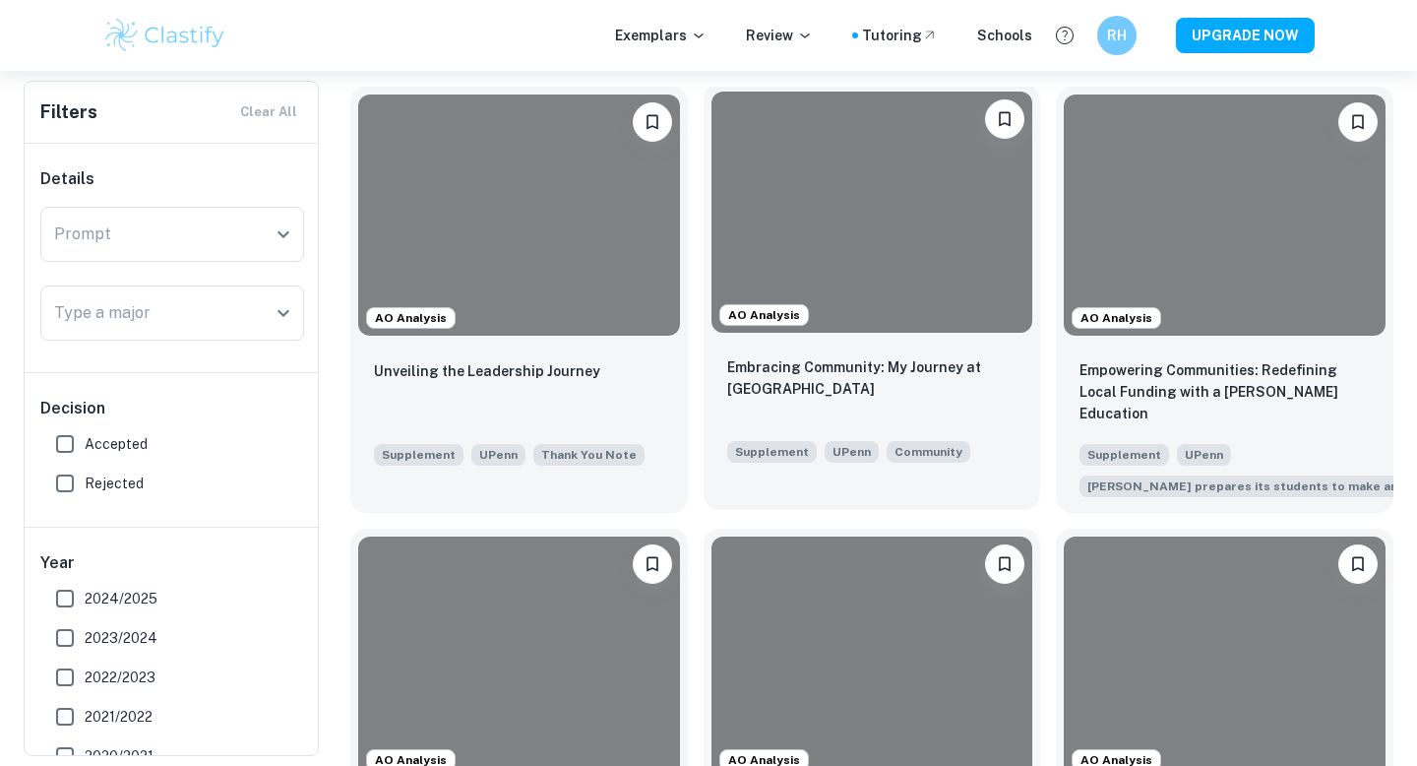
scroll to position [437, 0]
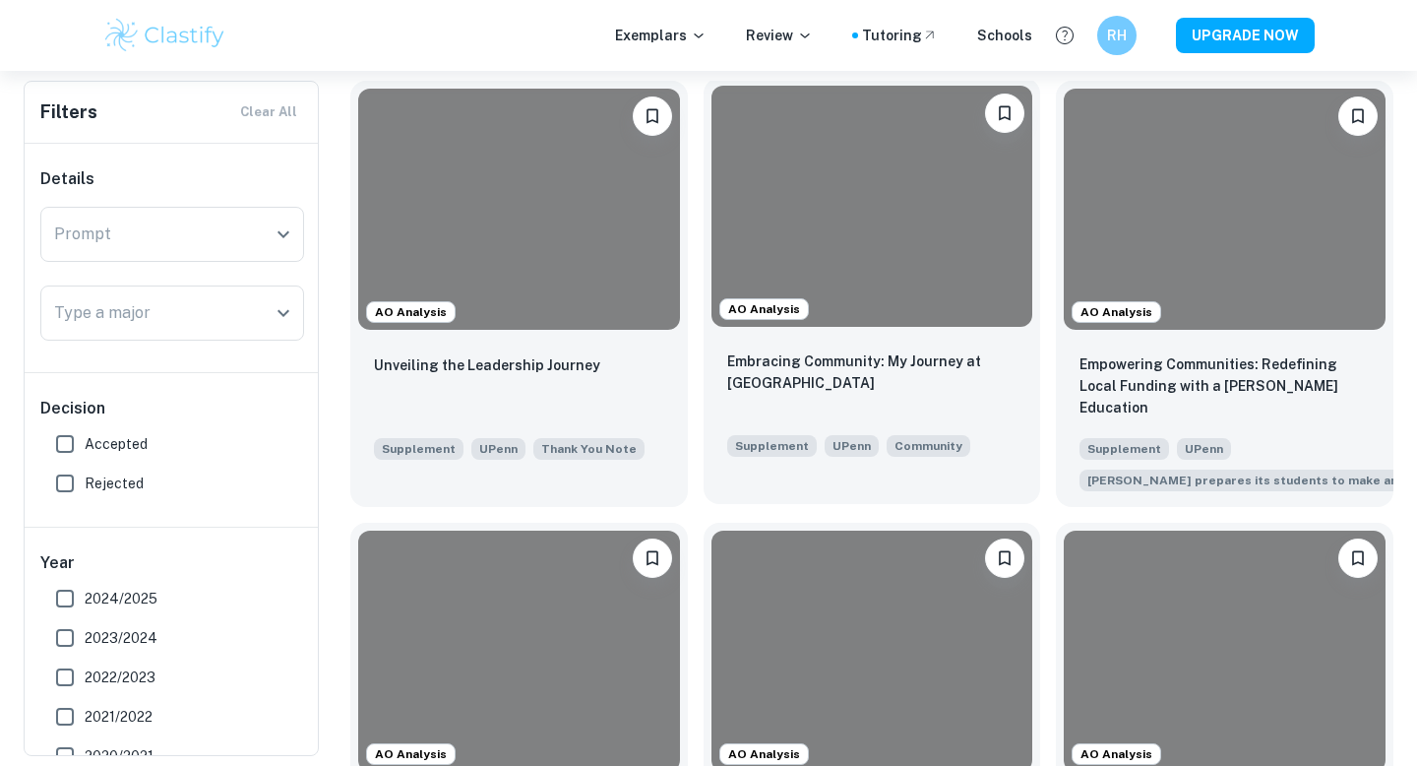
click at [941, 352] on p "Embracing Community: My Journey at [GEOGRAPHIC_DATA]" at bounding box center [872, 371] width 290 height 43
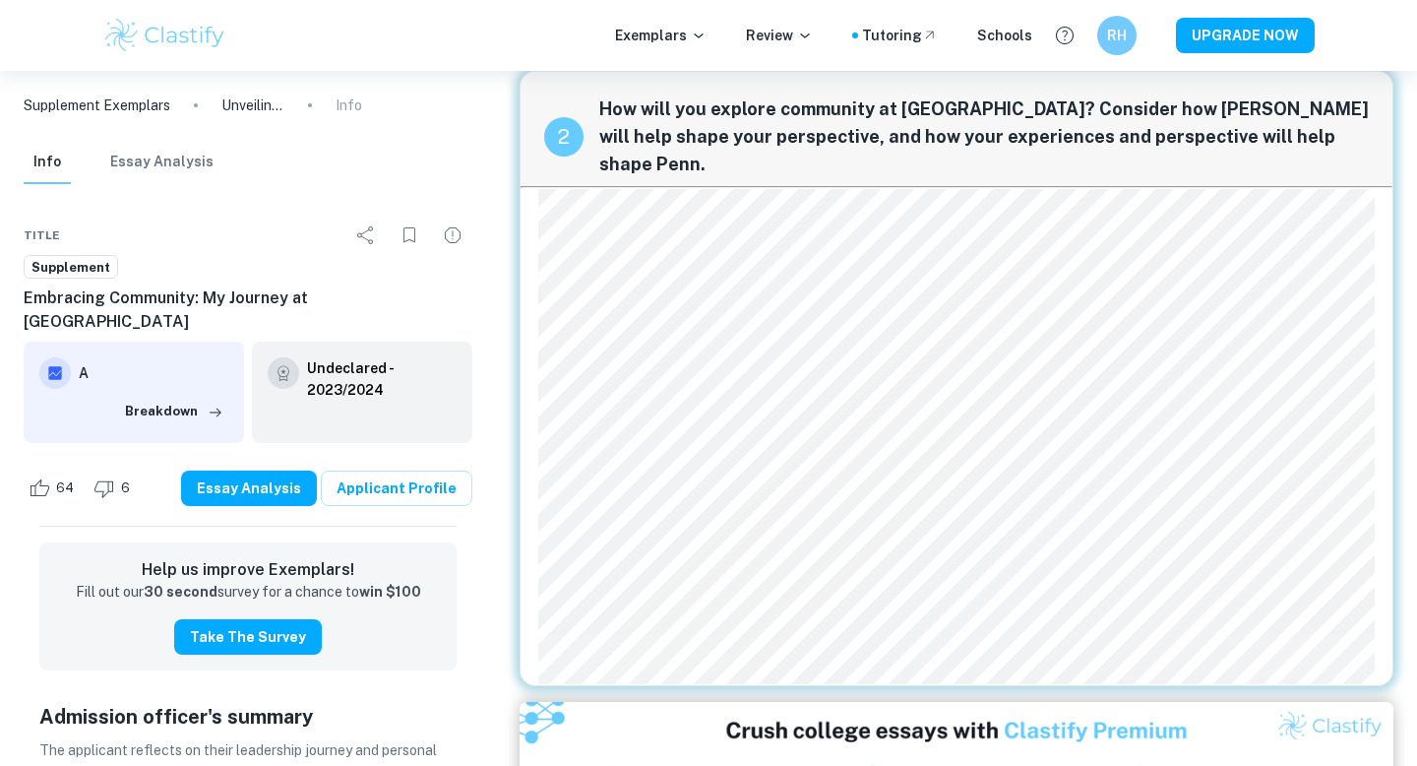
scroll to position [708, 0]
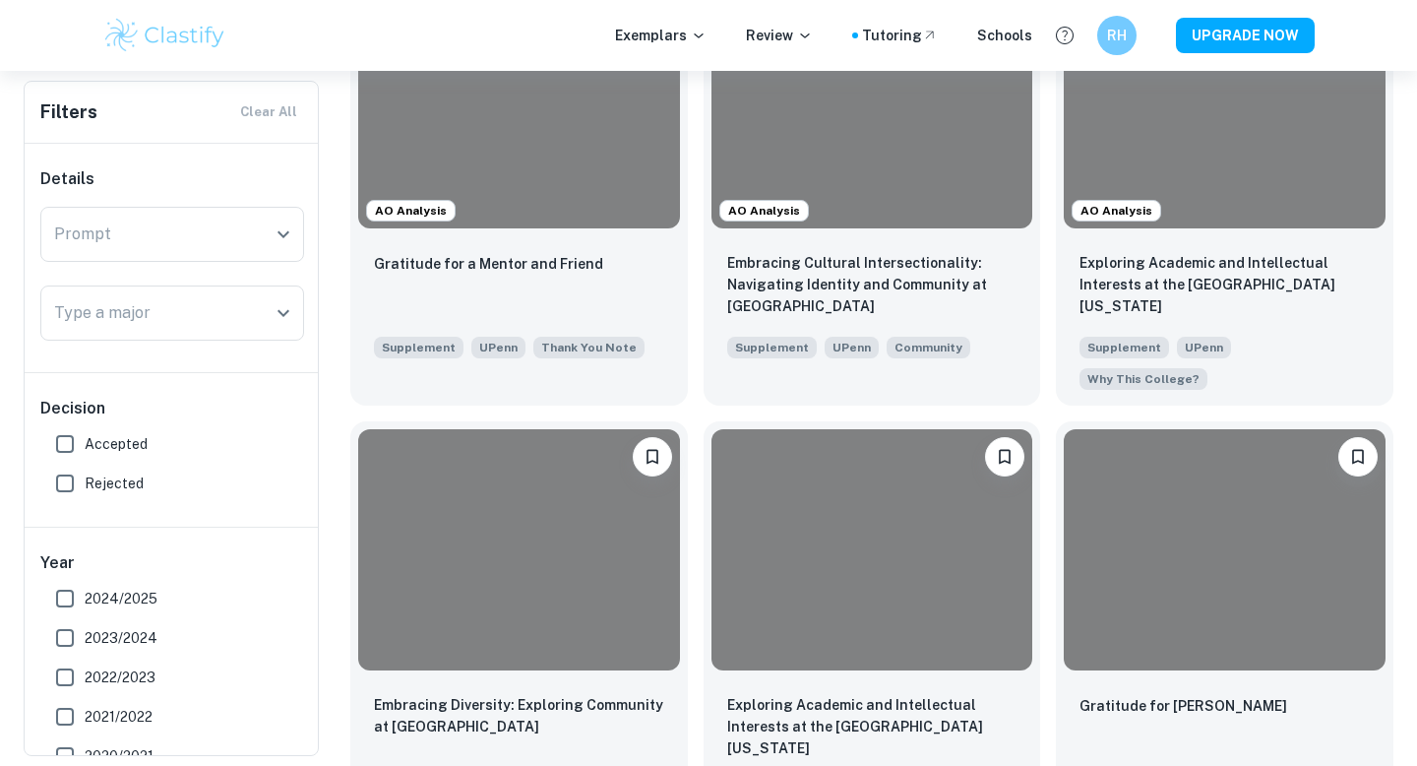
scroll to position [981, 0]
click at [1213, 249] on p "Exploring Academic and Intellectual Interests at the [GEOGRAPHIC_DATA][US_STATE]" at bounding box center [1225, 280] width 290 height 65
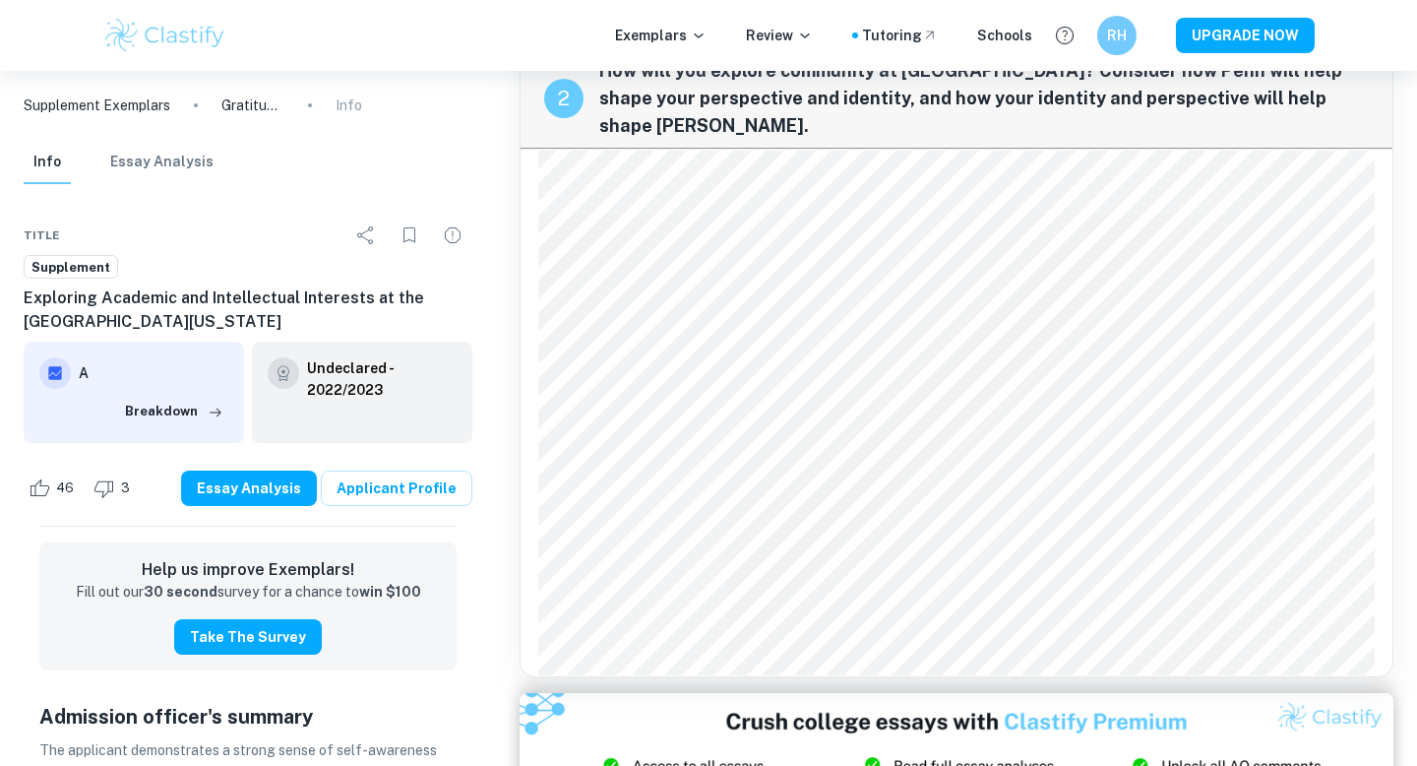
scroll to position [548, 0]
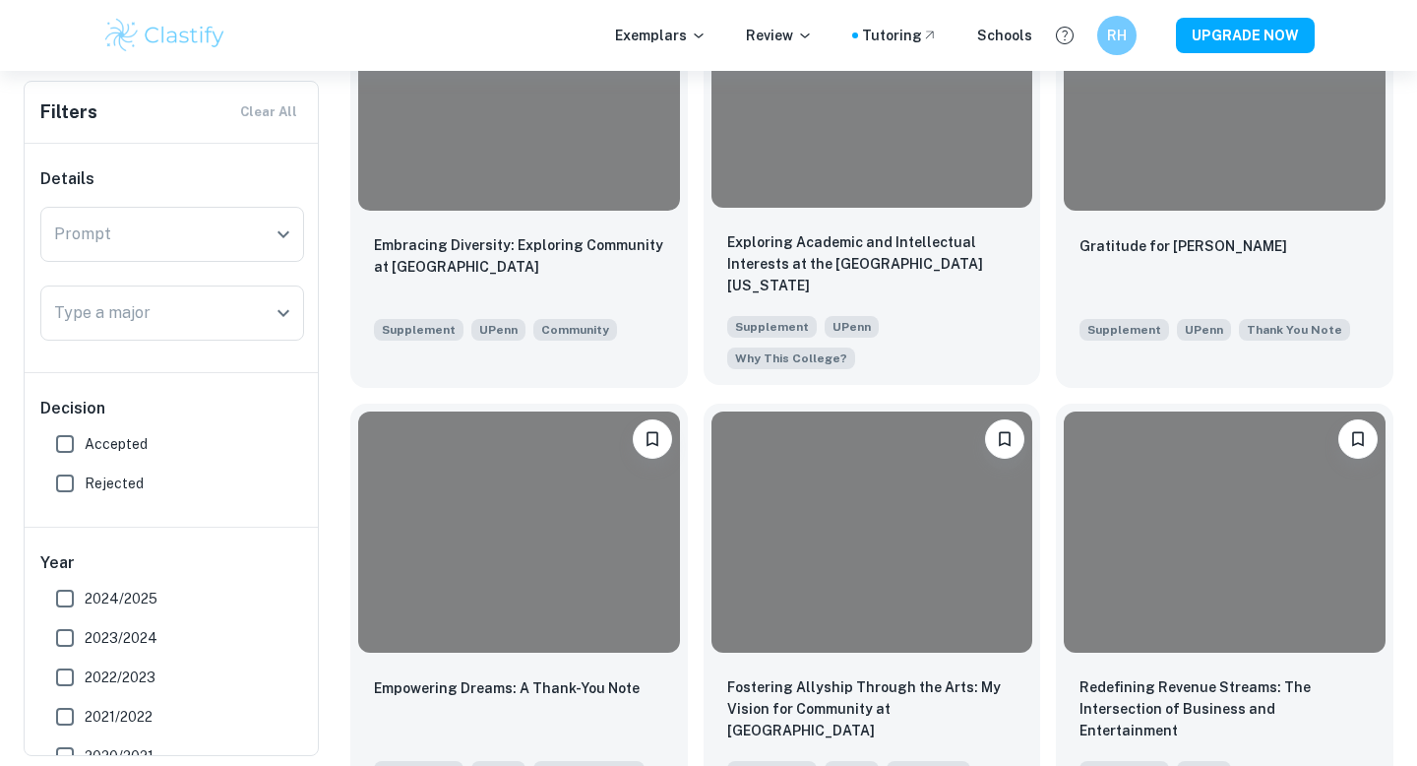
scroll to position [1442, 0]
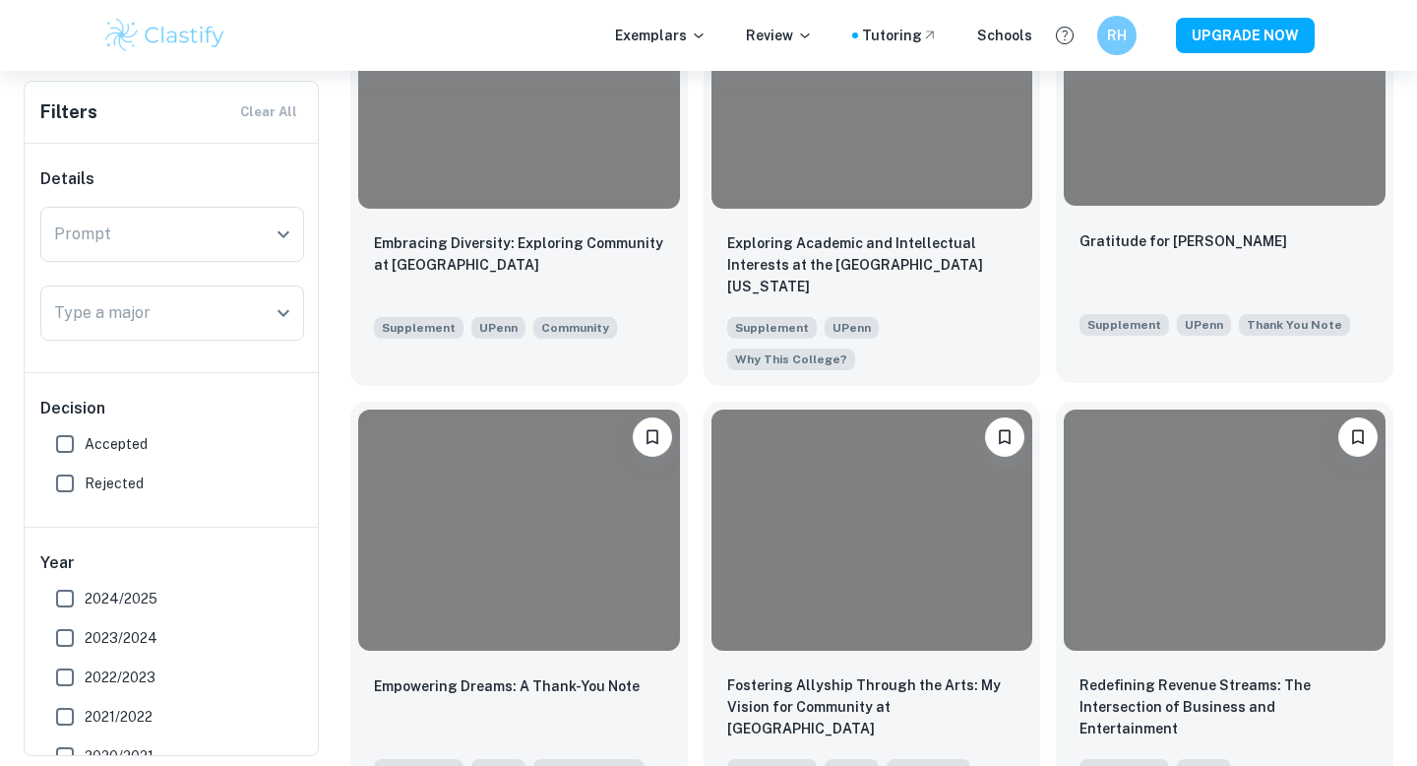
click at [1148, 229] on div "Gratitude for [PERSON_NAME]" at bounding box center [1225, 262] width 290 height 67
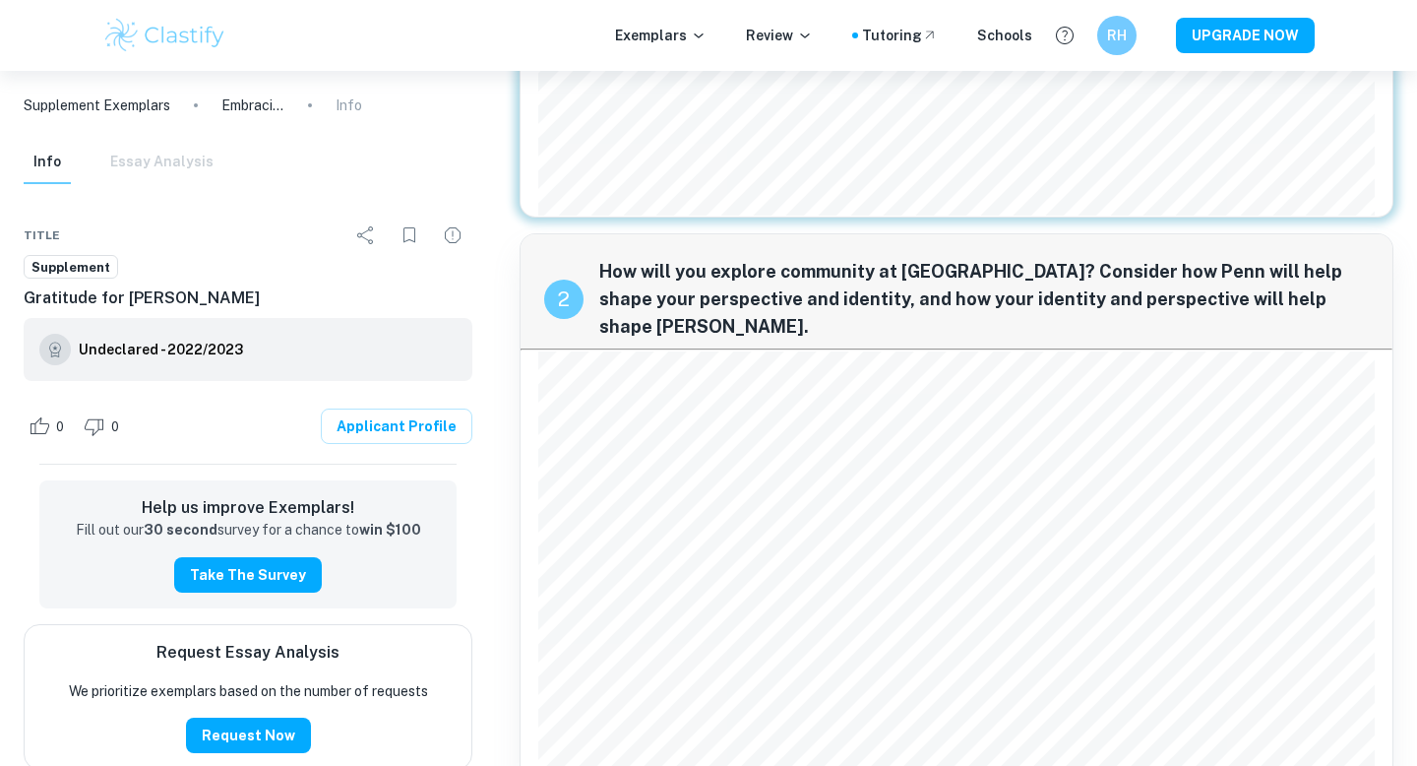
scroll to position [488, 0]
